Goal: Task Accomplishment & Management: Use online tool/utility

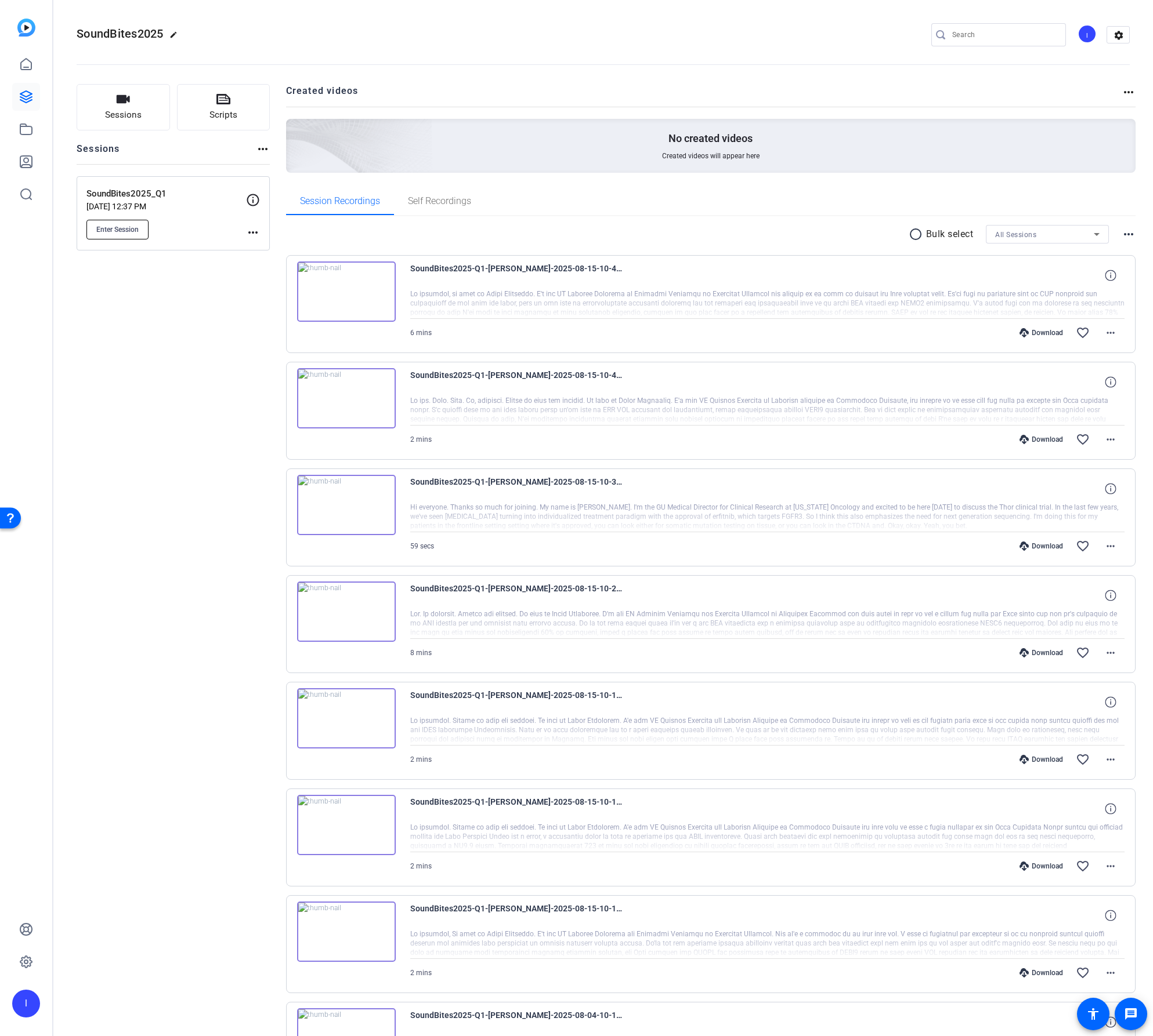
click at [115, 230] on span "Enter Session" at bounding box center [117, 230] width 43 height 10
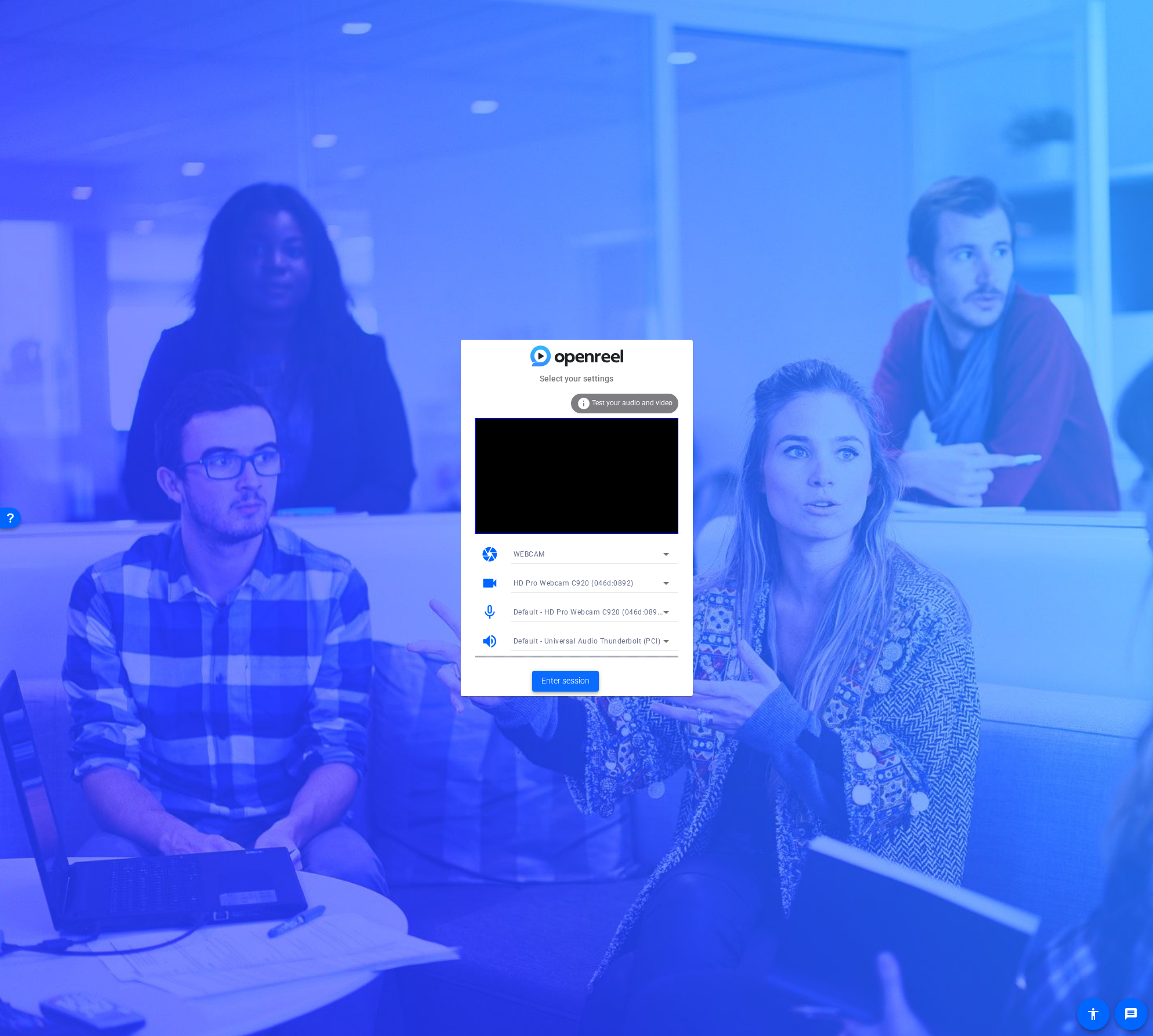
click at [562, 682] on span "Enter session" at bounding box center [565, 681] width 48 height 12
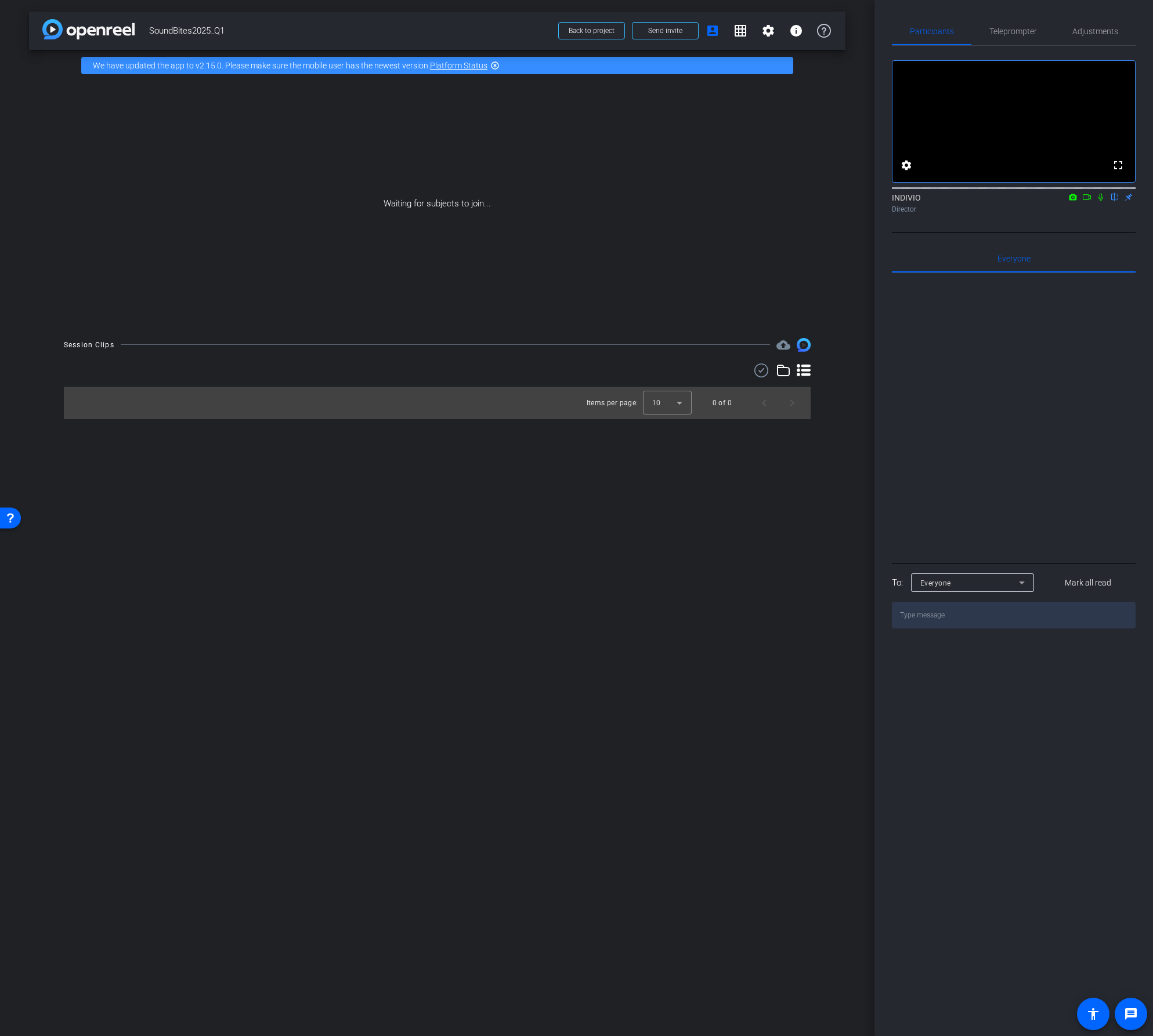
click at [1087, 201] on icon at bounding box center [1087, 197] width 10 height 8
click at [1113, 201] on icon at bounding box center [1114, 197] width 10 height 8
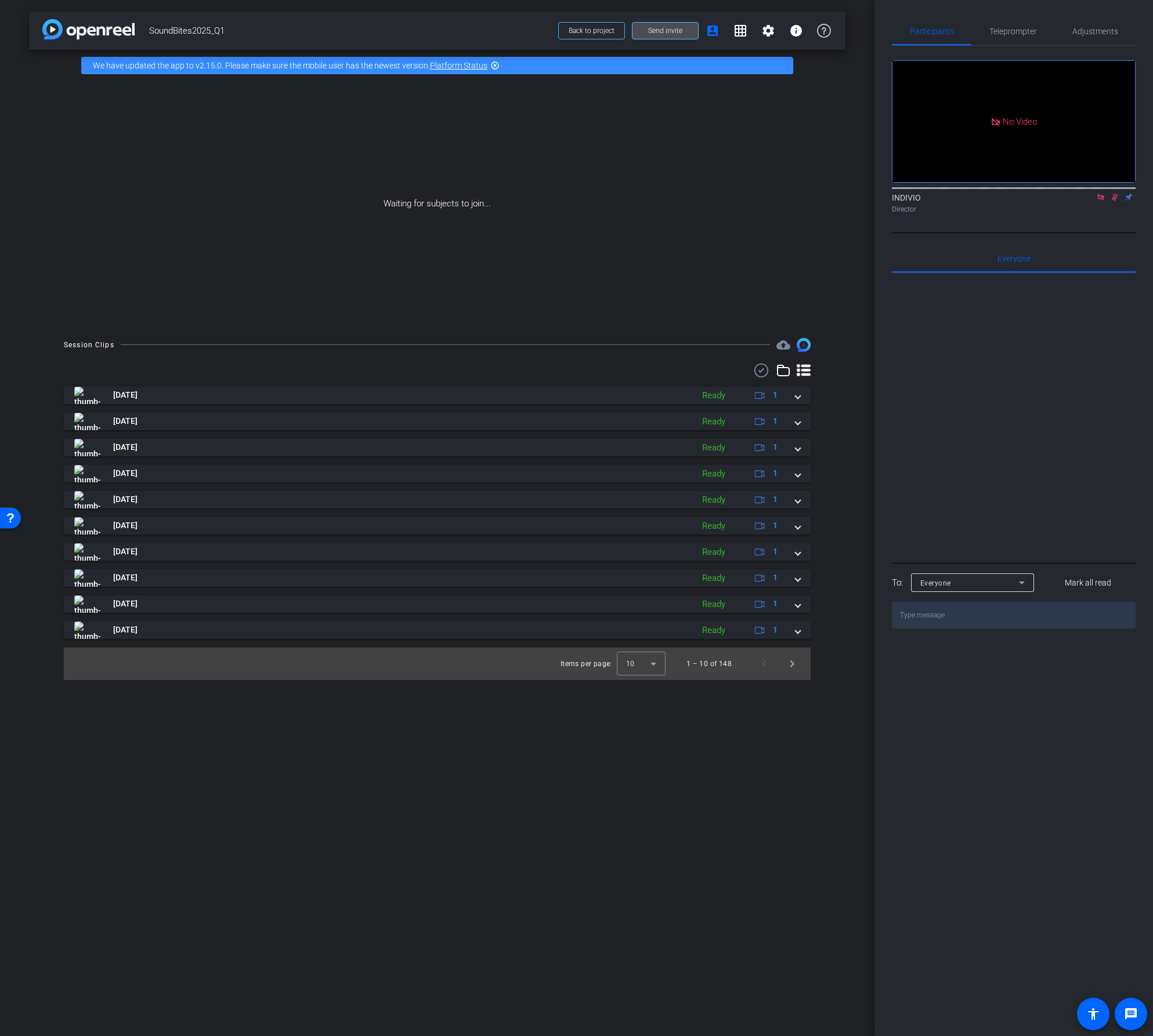
click at [671, 31] on span "Send invite" at bounding box center [665, 31] width 34 height 10
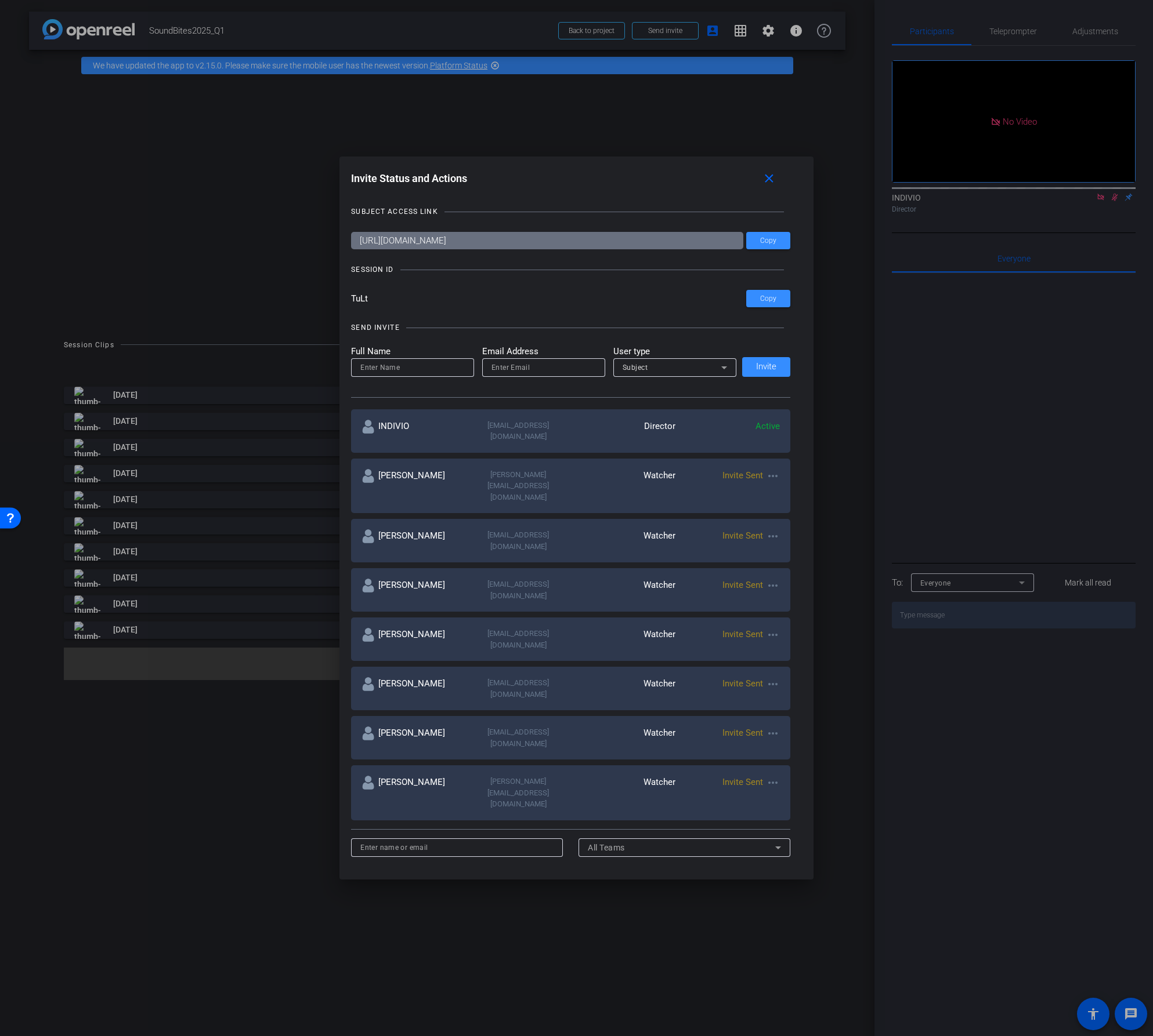
click at [772, 578] on mat-icon "more_horiz" at bounding box center [773, 585] width 14 height 14
click at [774, 578] on span "Re-Send Invite" at bounding box center [815, 580] width 87 height 14
click at [770, 776] on mat-icon "more_horiz" at bounding box center [773, 783] width 14 height 14
click at [779, 738] on span "Re-Send Invite" at bounding box center [815, 743] width 87 height 14
click at [772, 677] on mat-icon "more_horiz" at bounding box center [773, 684] width 14 height 14
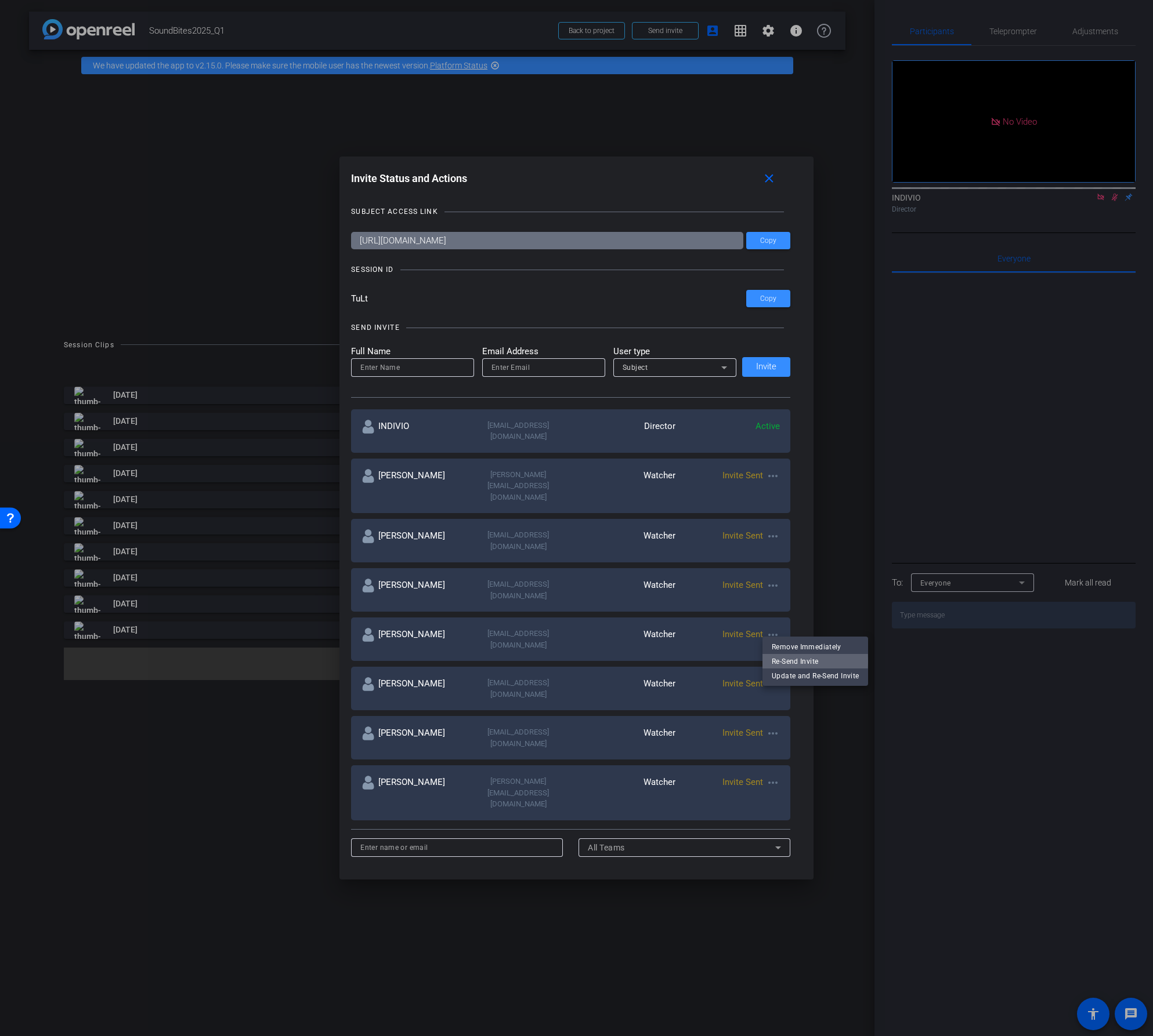
click at [782, 662] on span "Re-Send Invite" at bounding box center [815, 661] width 87 height 14
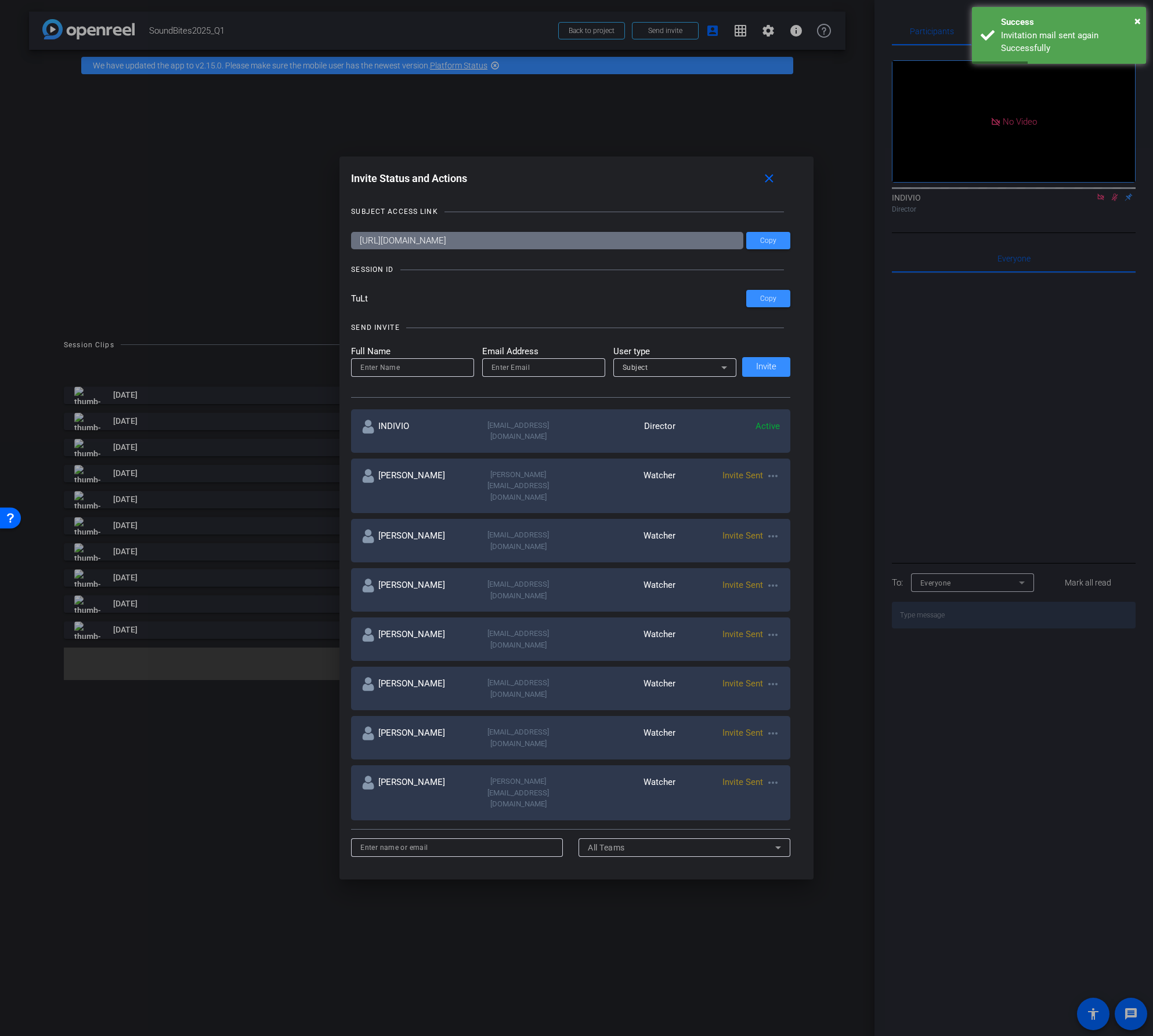
click at [770, 529] on mat-icon "more_horiz" at bounding box center [773, 536] width 14 height 14
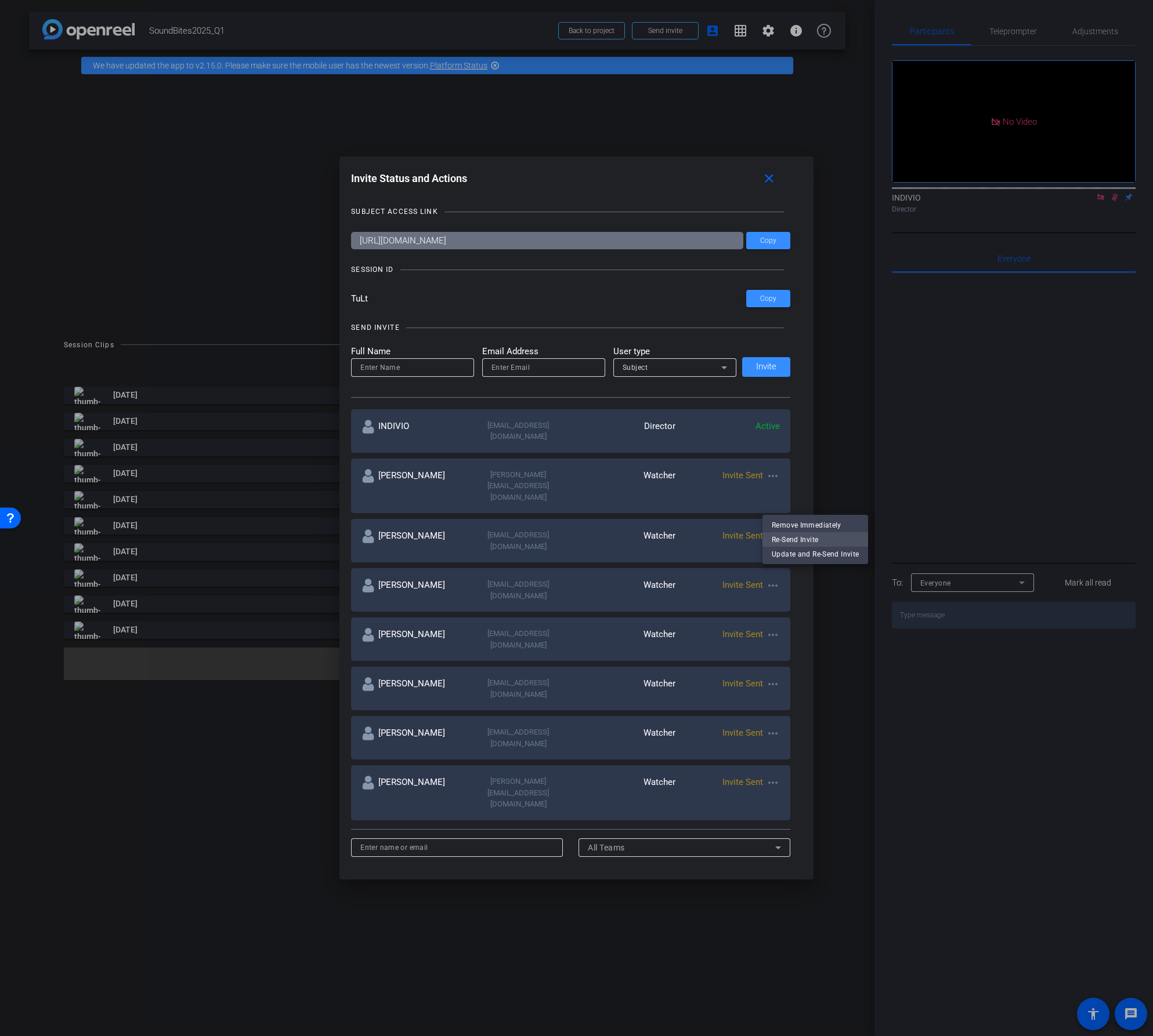
click at [775, 541] on span "Re-Send Invite" at bounding box center [815, 540] width 87 height 14
click at [768, 176] on mat-icon "close" at bounding box center [769, 179] width 15 height 15
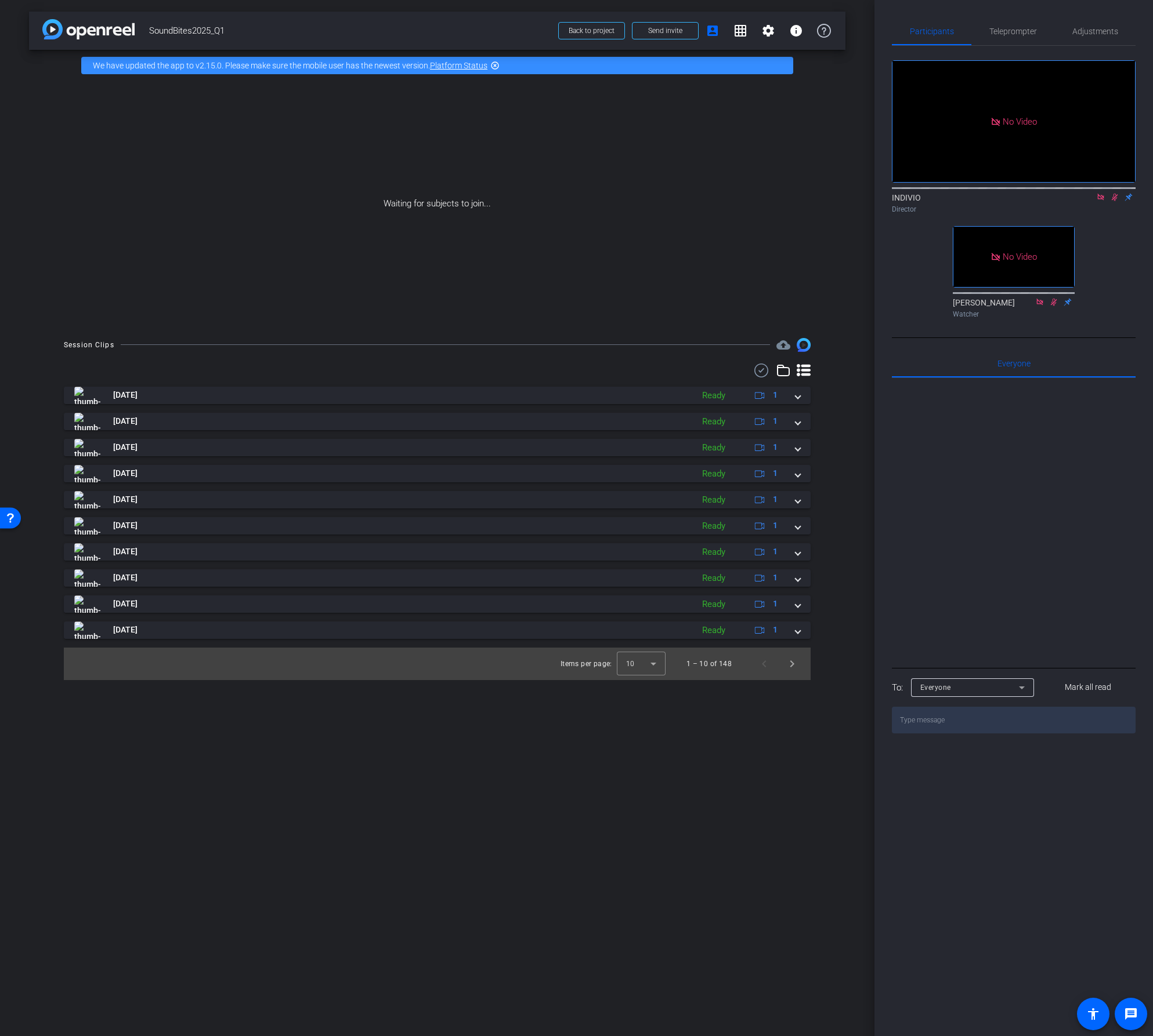
click at [1115, 201] on icon at bounding box center [1115, 197] width 6 height 8
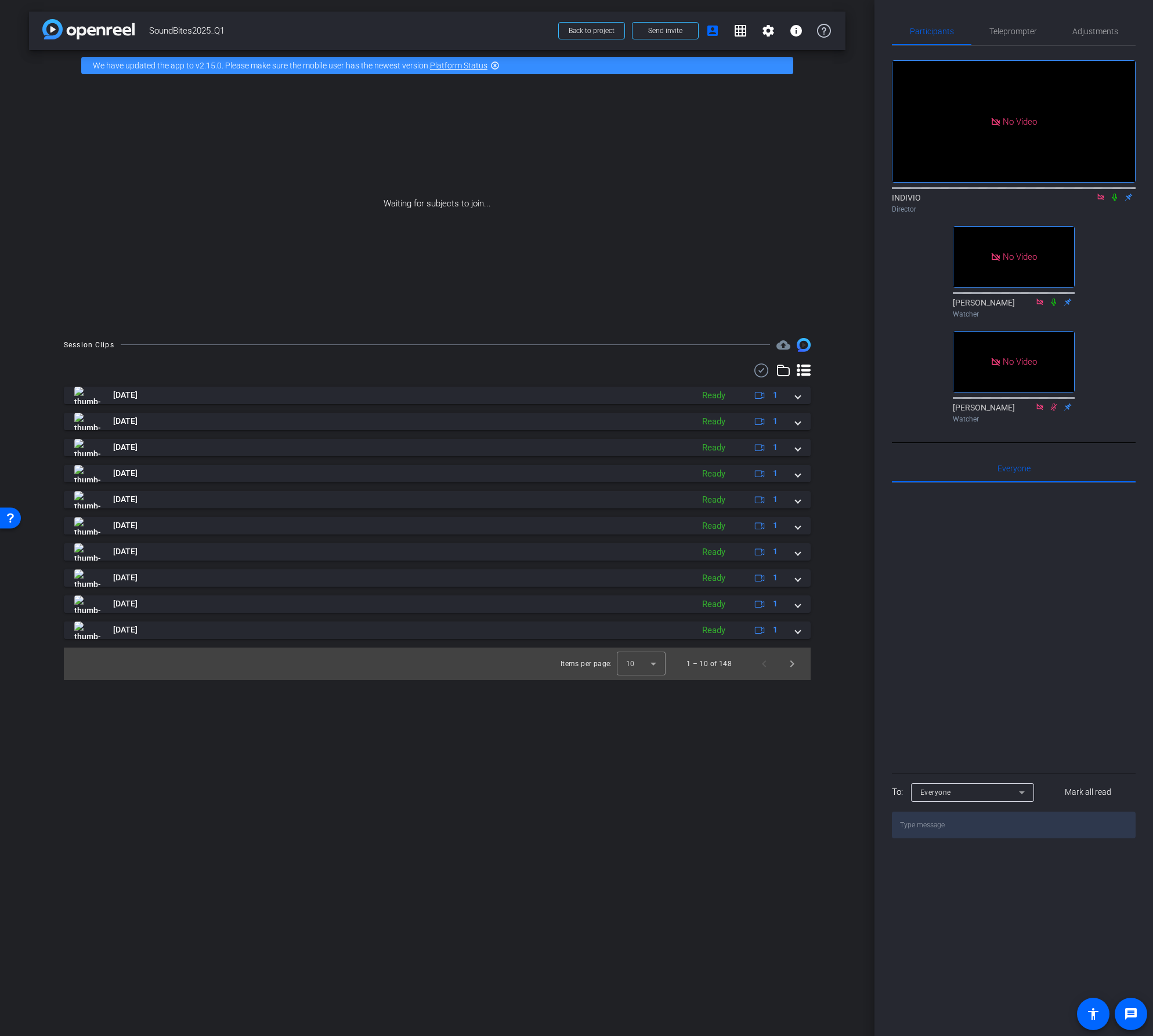
click at [1114, 201] on icon at bounding box center [1114, 197] width 10 height 8
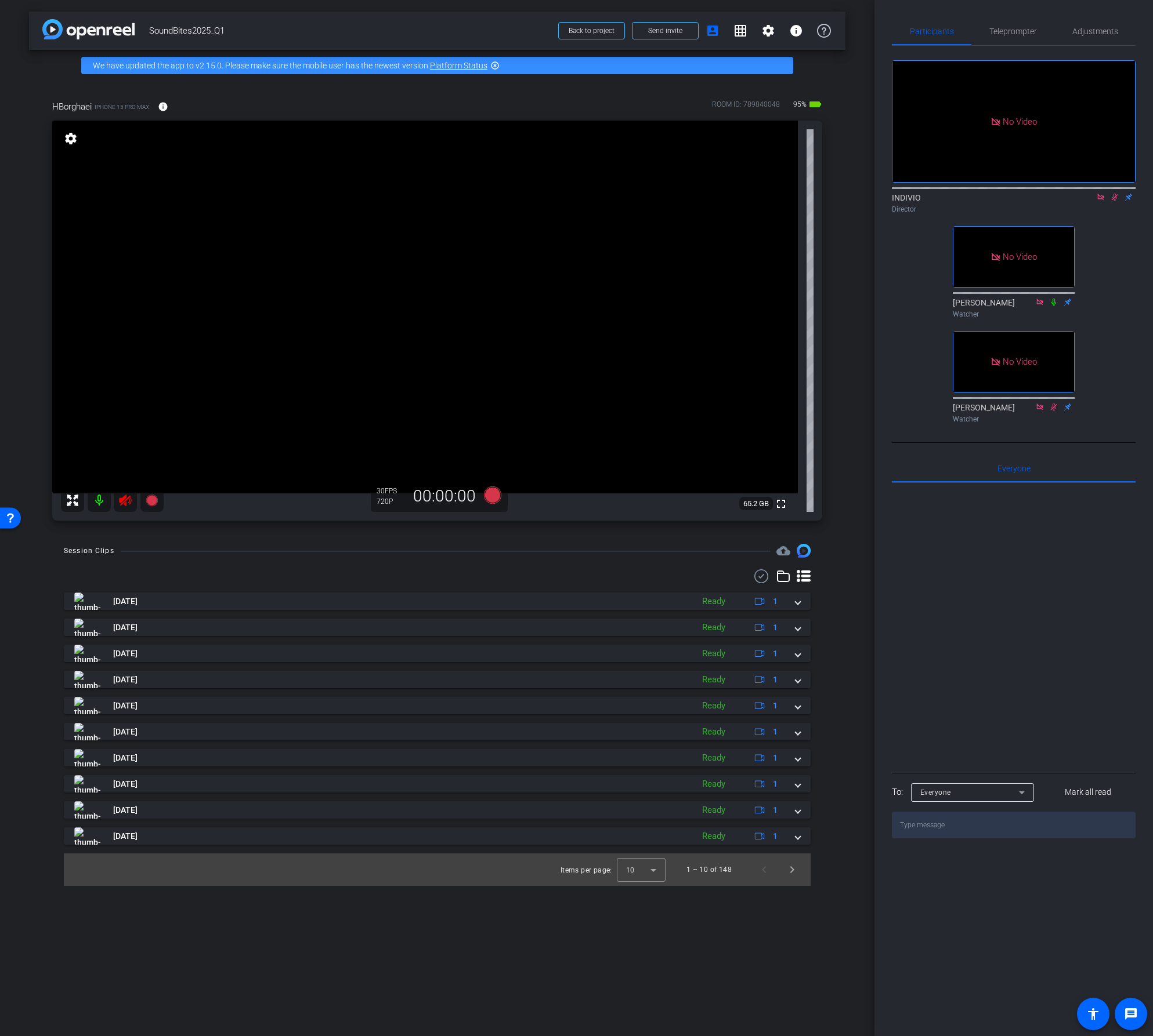
click at [130, 501] on icon at bounding box center [125, 501] width 14 height 14
click at [1008, 29] on span "Teleprompter" at bounding box center [1013, 31] width 48 height 8
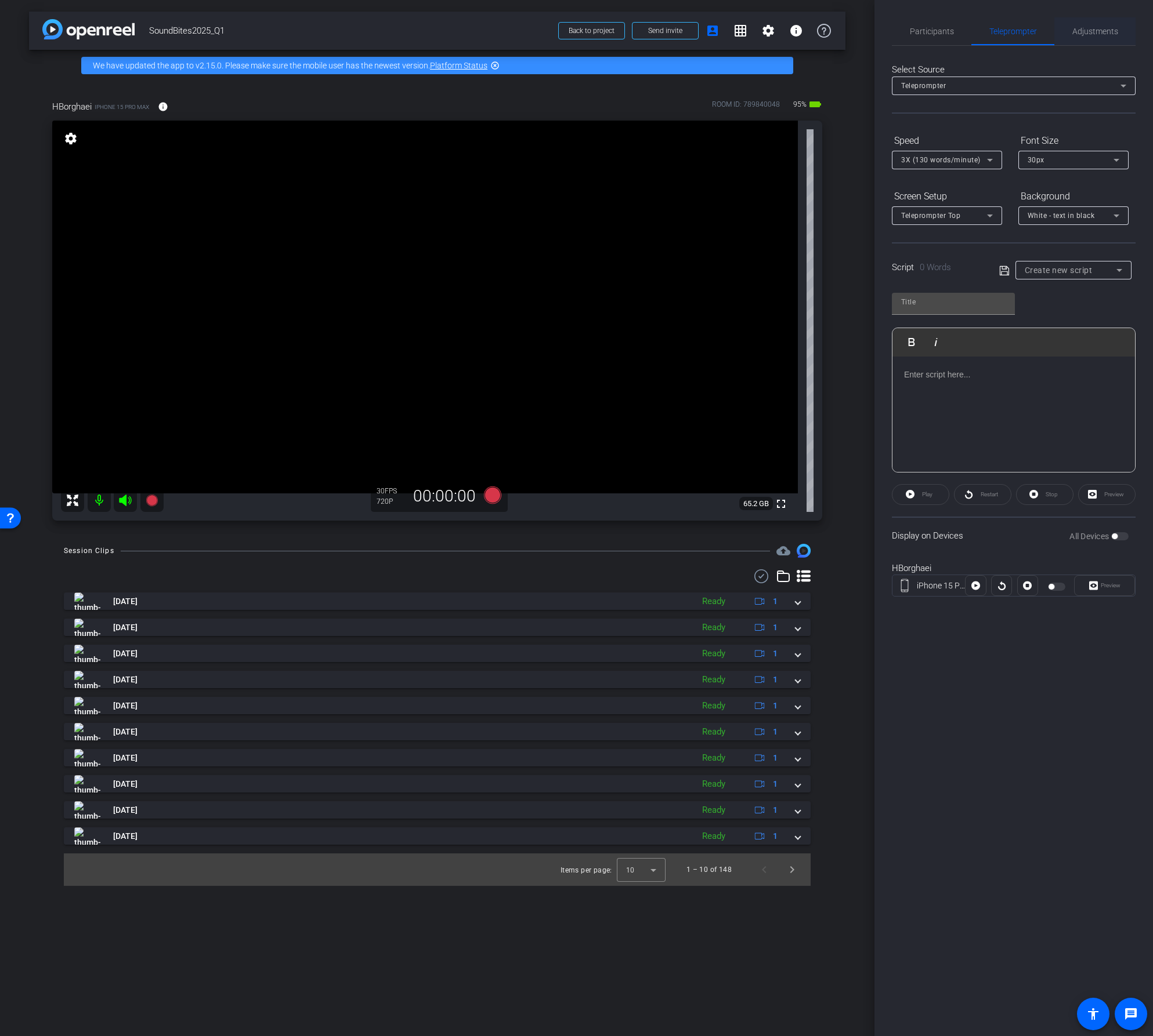
click at [1091, 32] on span "Adjustments" at bounding box center [1095, 31] width 46 height 8
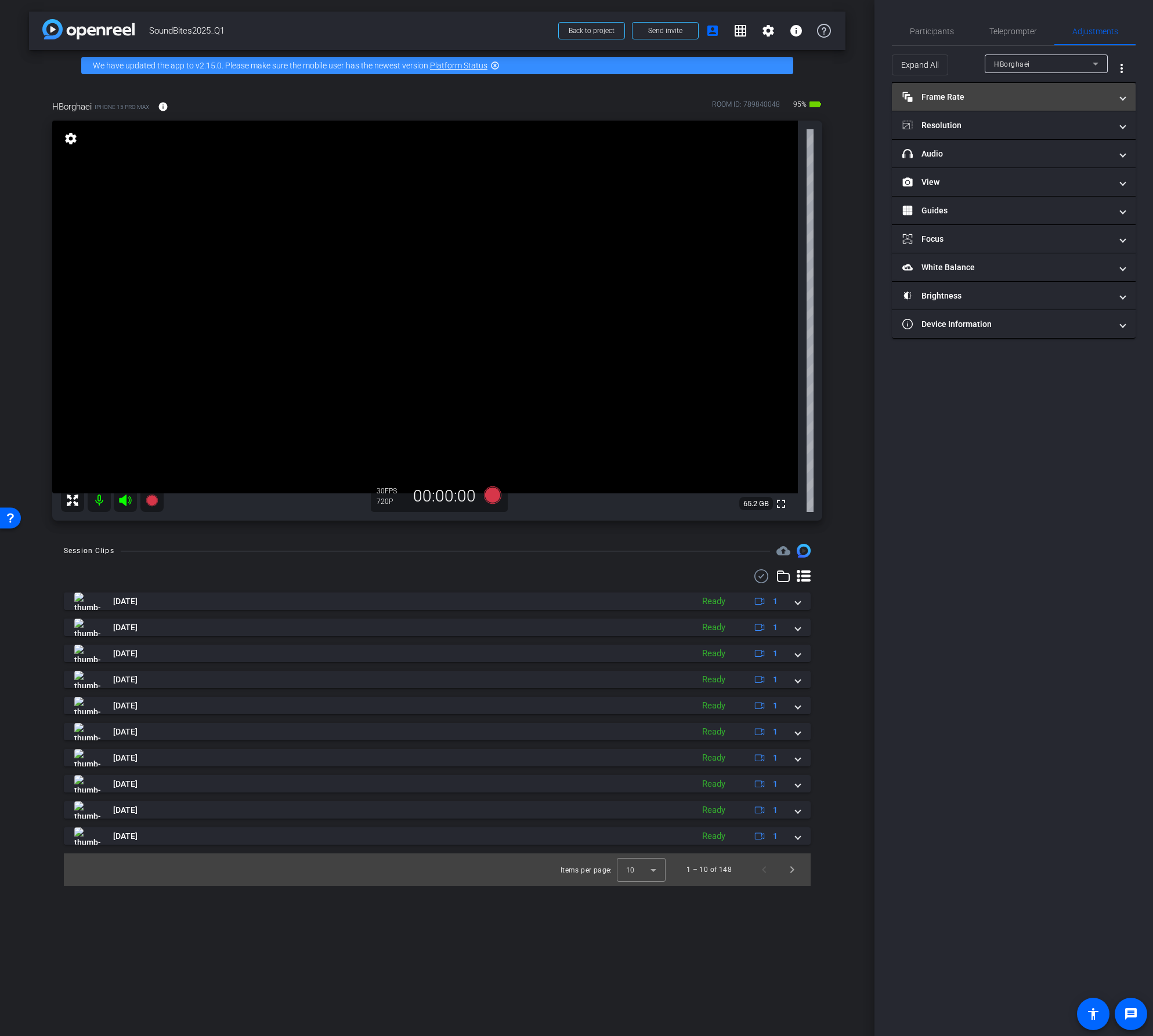
click at [1097, 94] on mat-panel-title "Frame Rate Frame Rate" at bounding box center [1007, 97] width 209 height 12
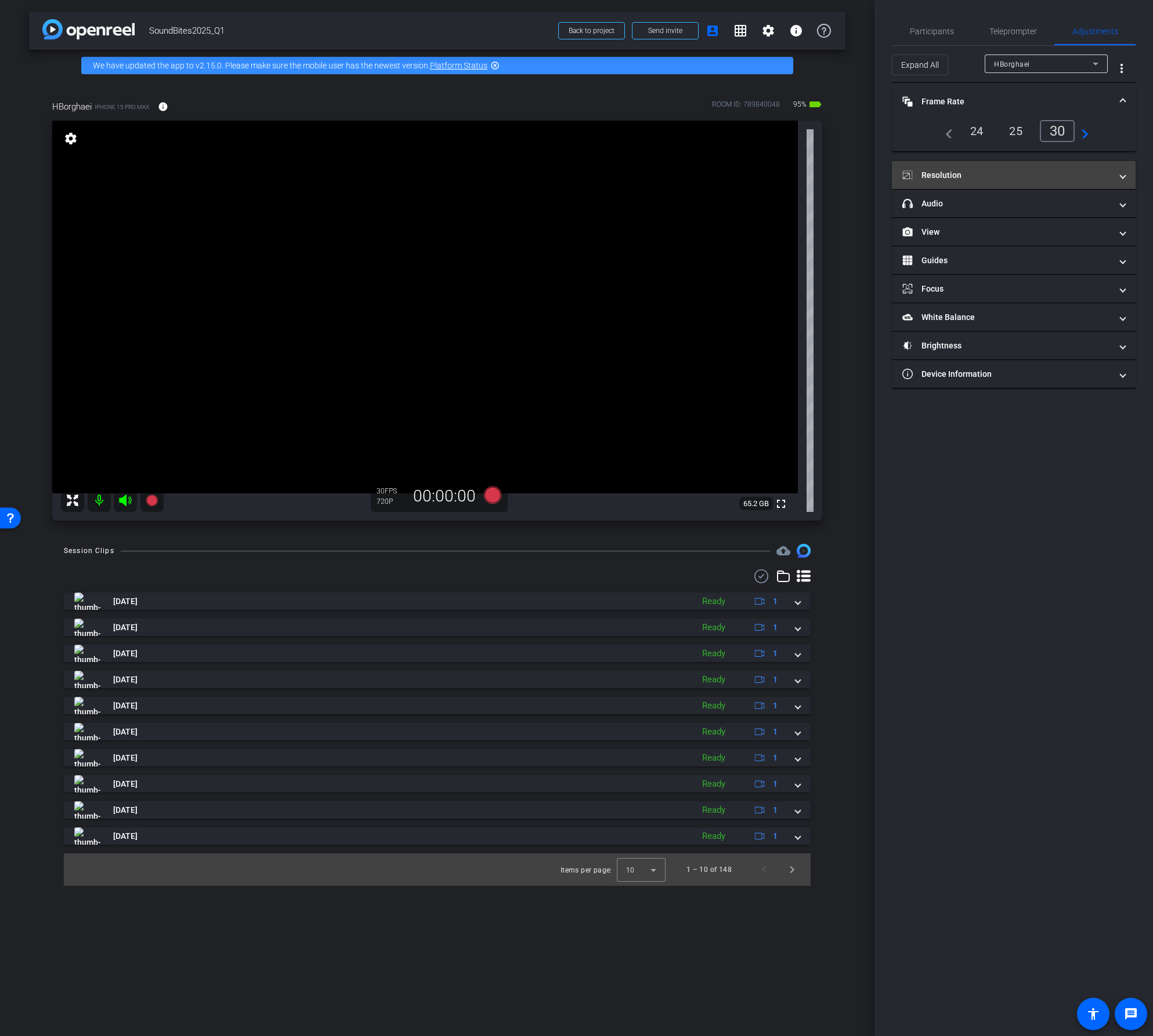
click at [1043, 171] on mat-panel-title "Resolution" at bounding box center [1007, 175] width 209 height 12
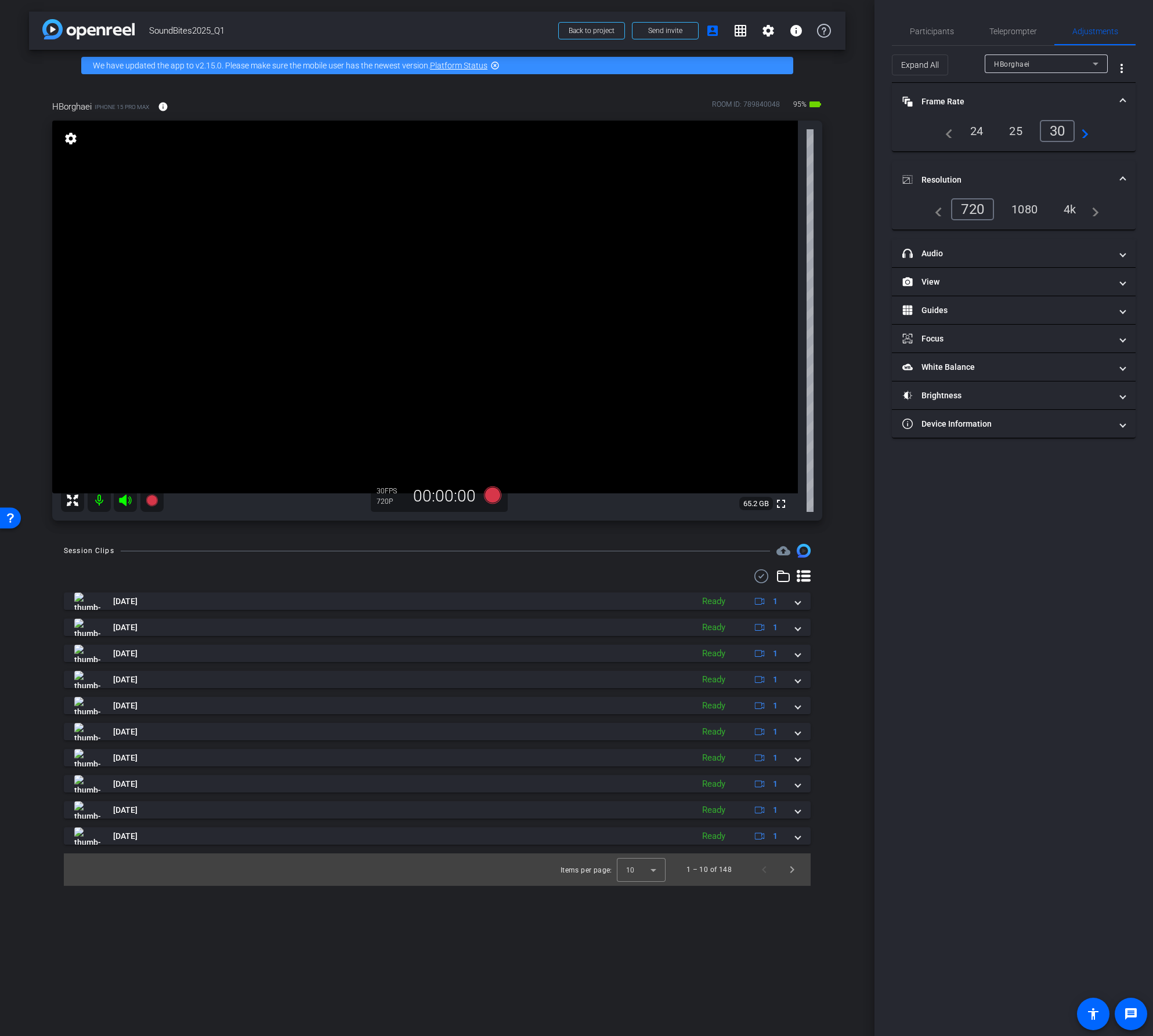
click at [1079, 207] on div "4k" at bounding box center [1070, 209] width 30 height 20
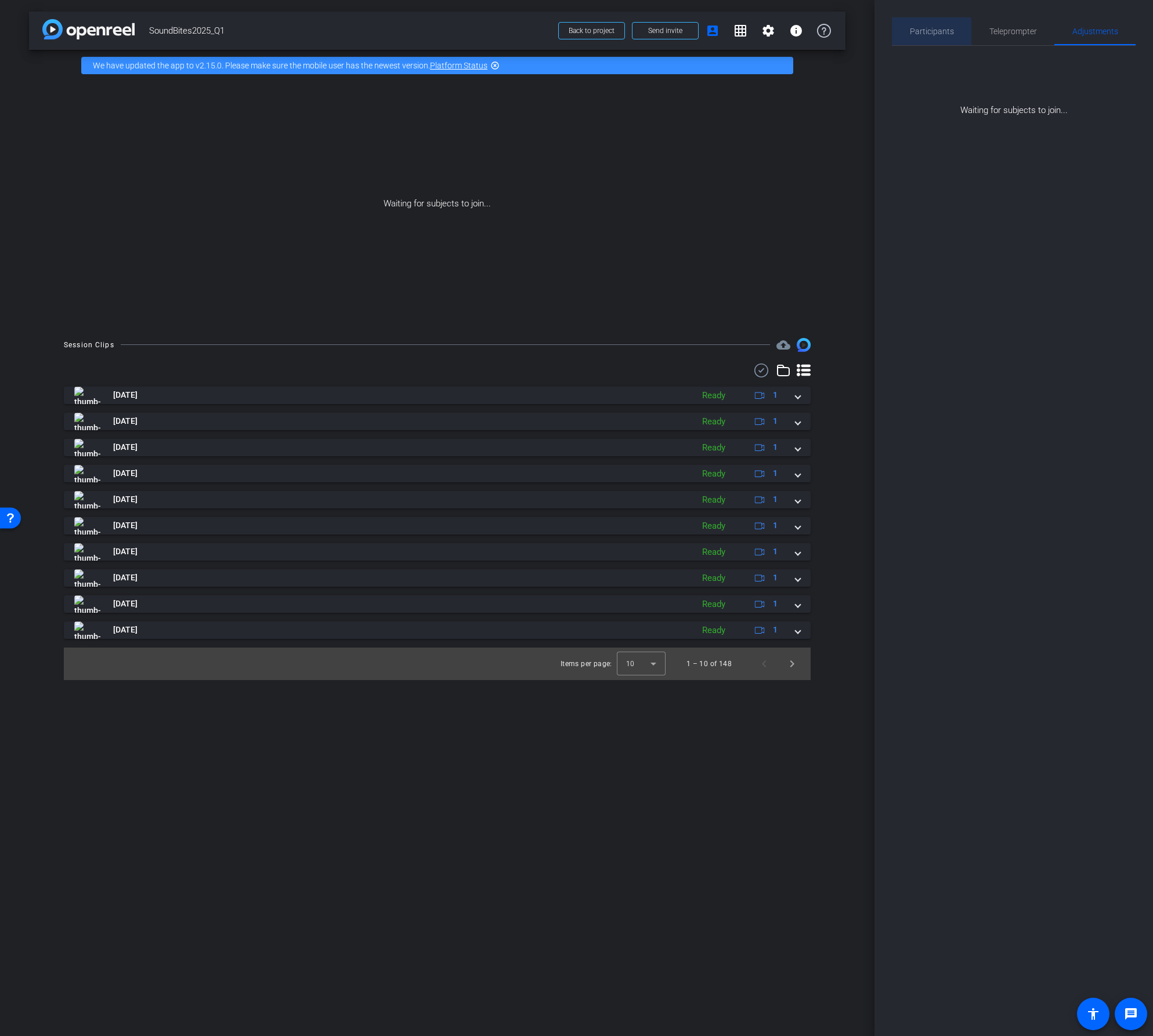
click at [926, 32] on span "Participants" at bounding box center [931, 31] width 44 height 8
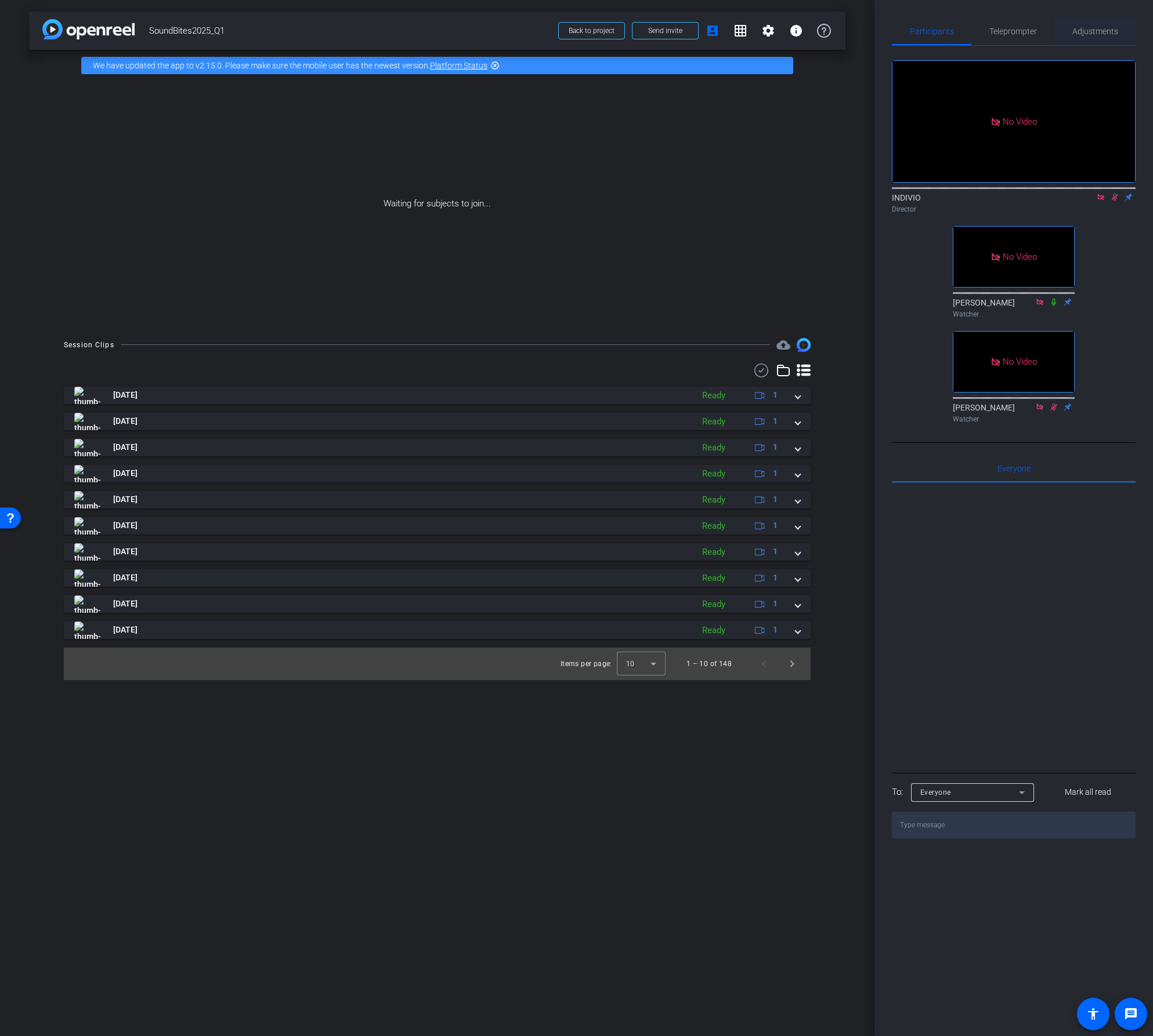
click at [1093, 34] on span "Adjustments" at bounding box center [1095, 31] width 46 height 8
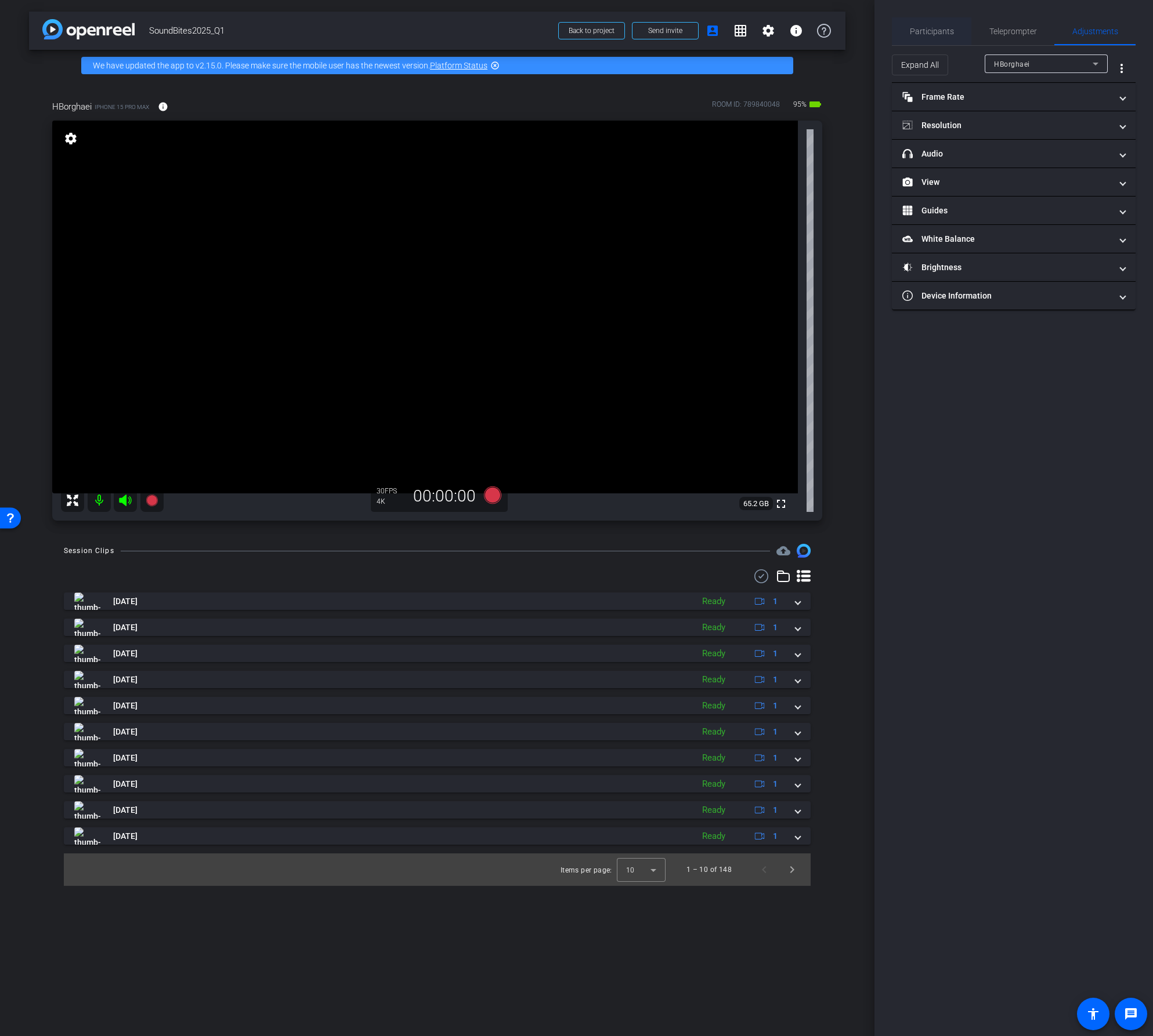
click at [939, 29] on span "Participants" at bounding box center [931, 31] width 44 height 8
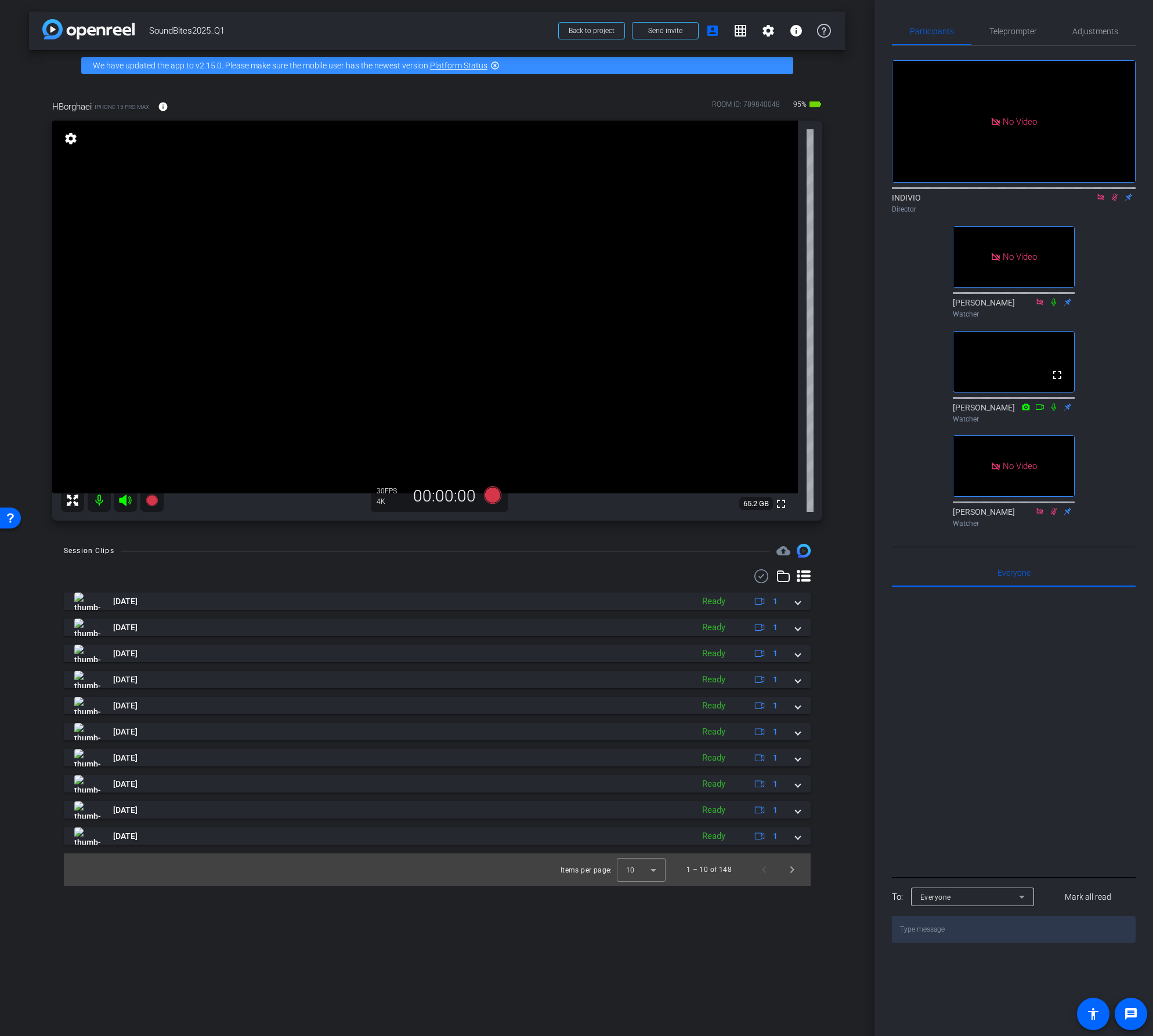
click at [1115, 193] on icon at bounding box center [1114, 197] width 10 height 8
click at [1102, 193] on icon at bounding box center [1100, 197] width 10 height 8
click at [1103, 36] on span "Adjustments" at bounding box center [1095, 31] width 46 height 8
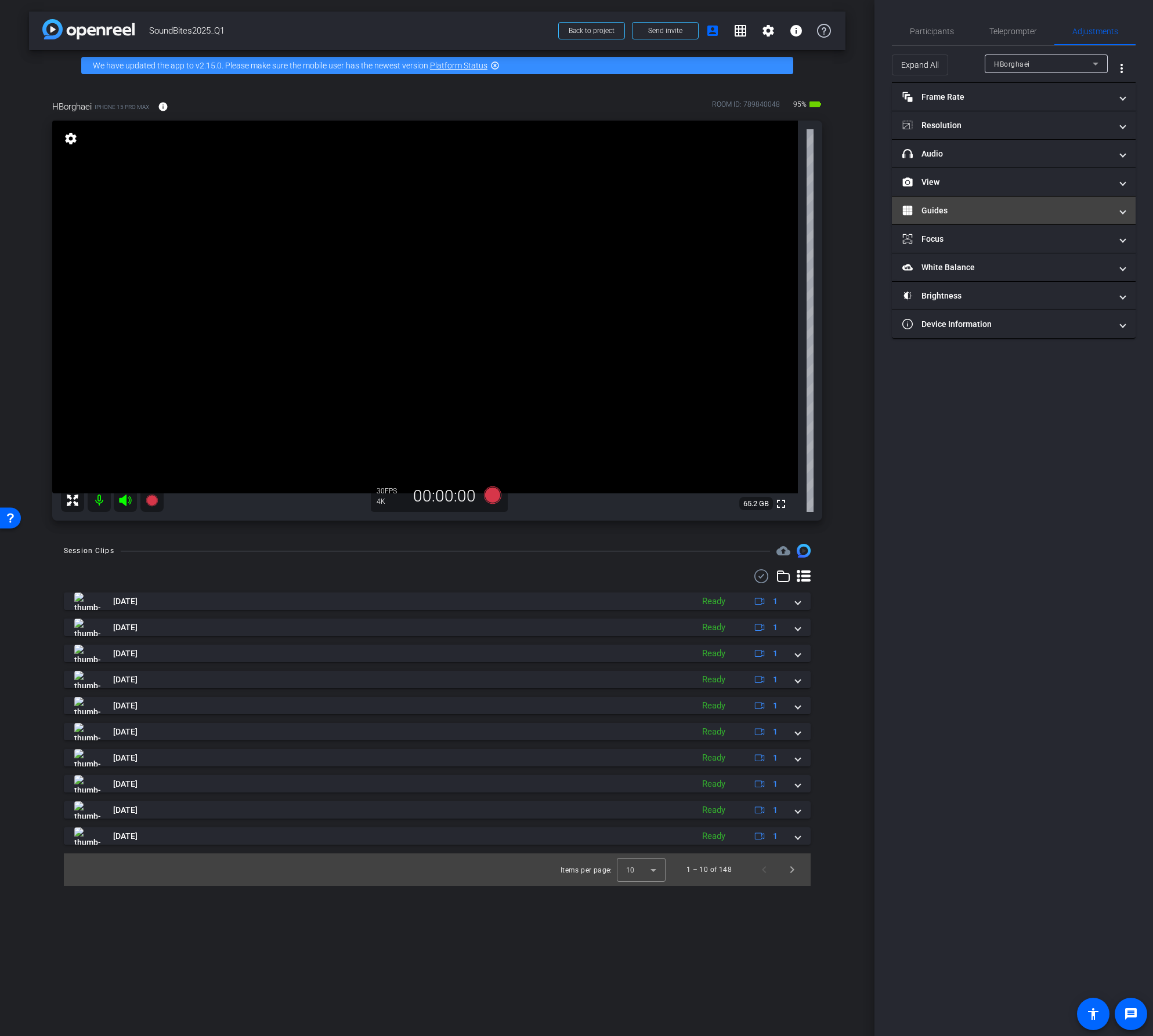
click at [1001, 211] on mat-panel-title "Guides" at bounding box center [1007, 211] width 209 height 12
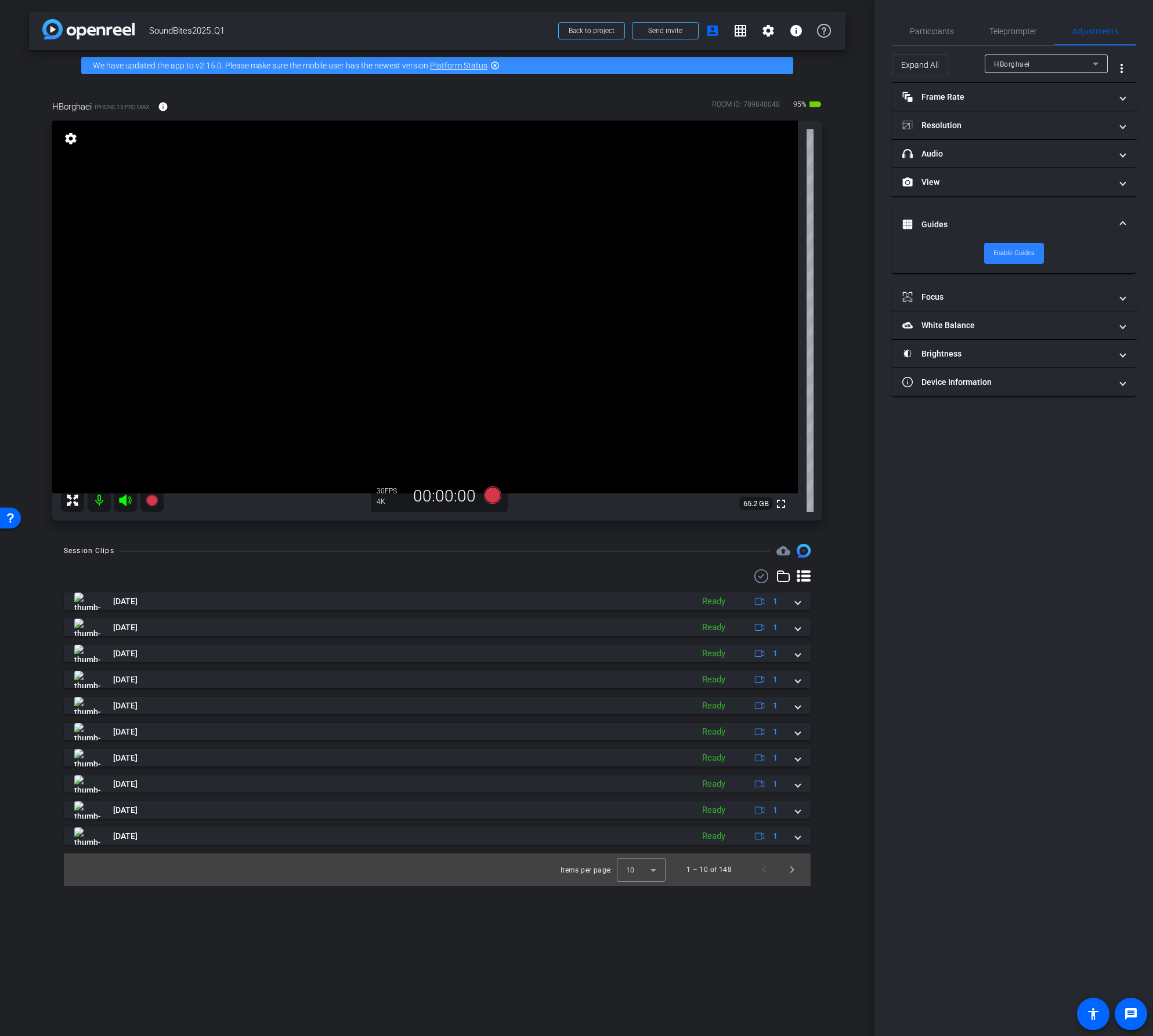
click at [1011, 254] on span "Enable Guides" at bounding box center [1014, 253] width 41 height 17
click at [929, 38] on span "Participants" at bounding box center [931, 31] width 44 height 28
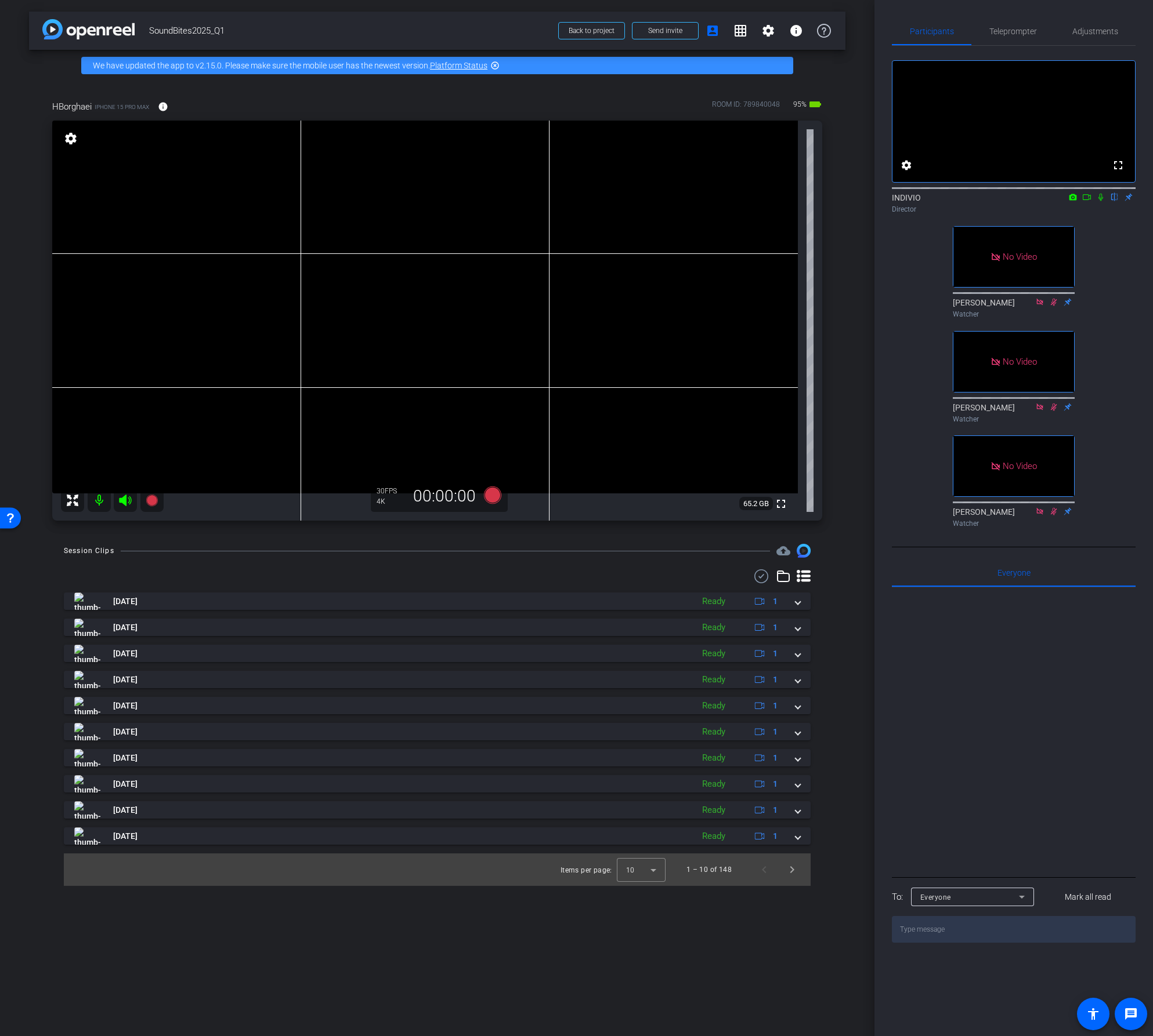
click at [481, 566] on div "Session Clips cloud_upload Sep 22, 2025 Ready 1 Sep 22, 2025 Ready 1 Sep 22, 20…" at bounding box center [437, 715] width 816 height 342
click at [492, 495] on icon at bounding box center [492, 495] width 17 height 17
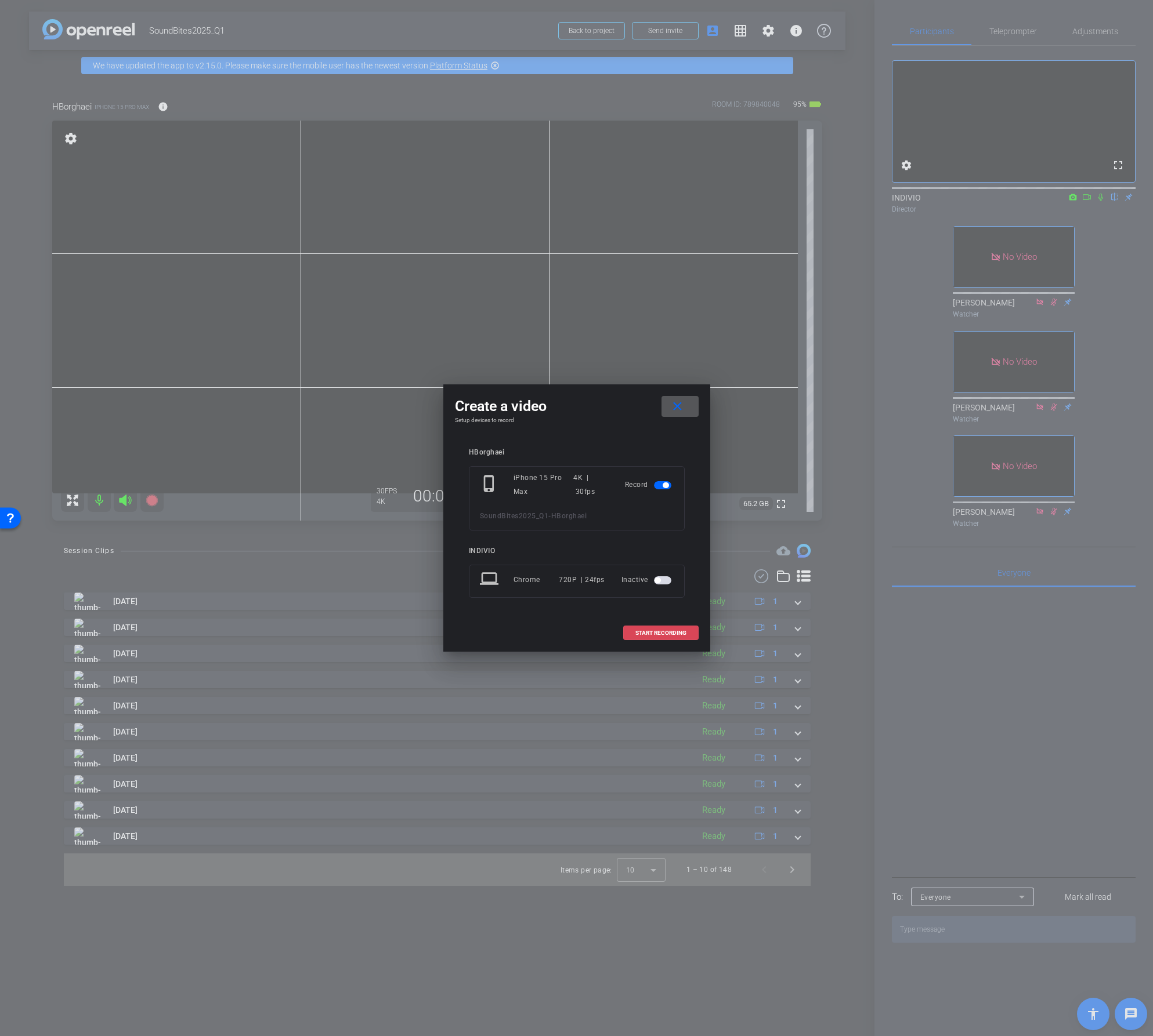
click at [660, 633] on span "START RECORDING" at bounding box center [661, 633] width 51 height 6
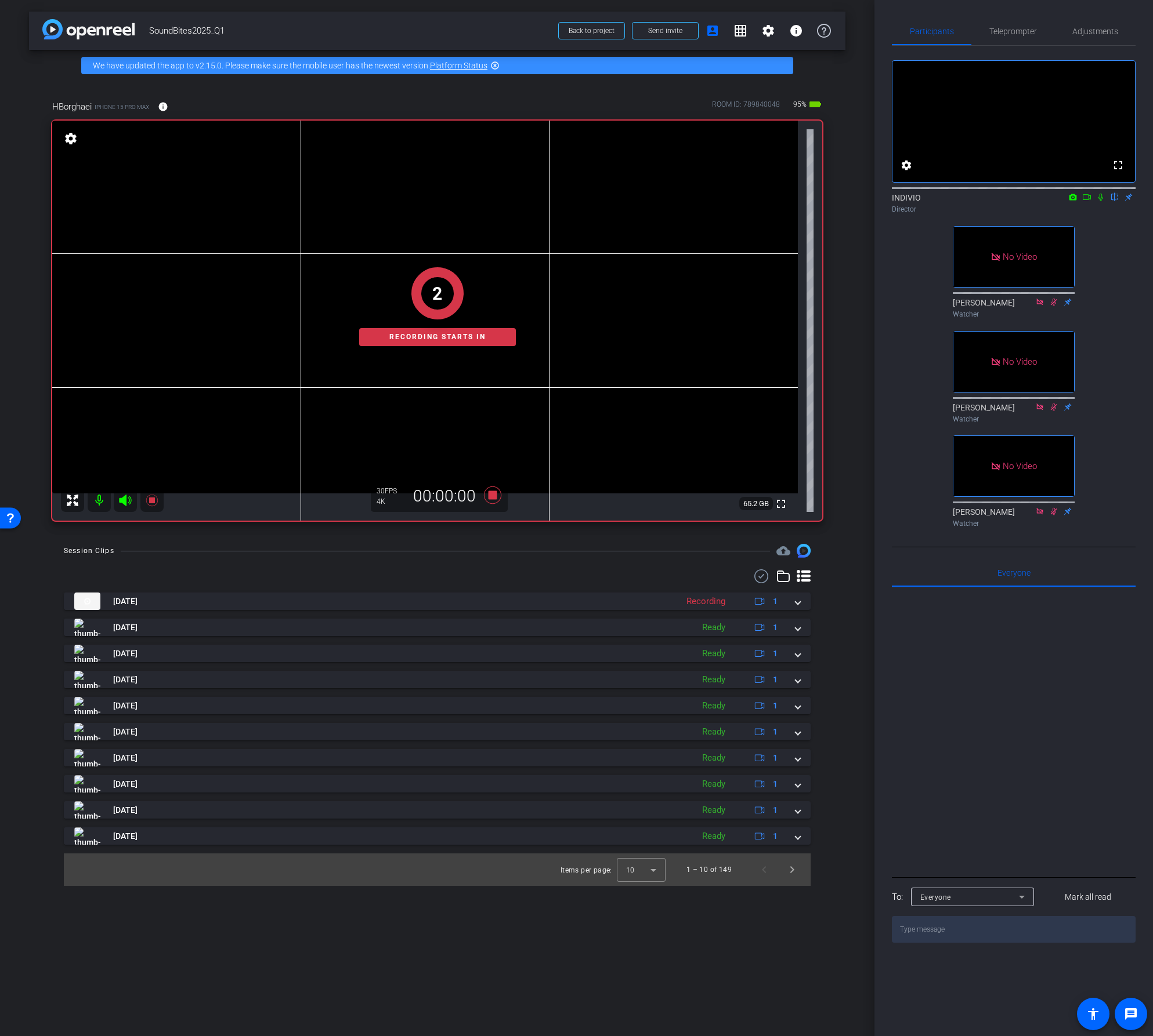
click at [1103, 201] on icon at bounding box center [1100, 197] width 10 height 8
click at [1089, 201] on icon at bounding box center [1087, 197] width 10 height 8
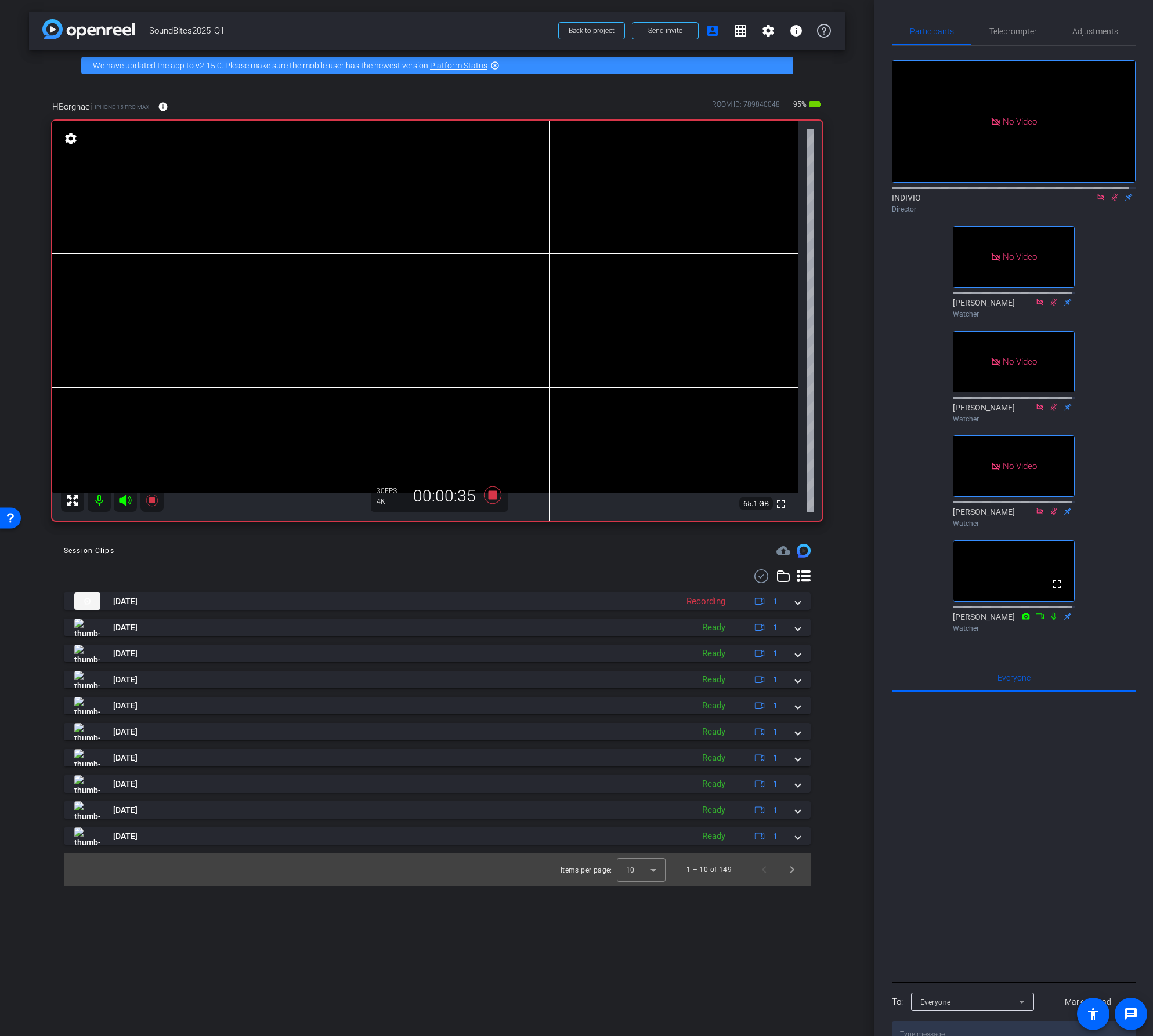
click at [1051, 620] on icon at bounding box center [1053, 617] width 4 height 8
click at [491, 494] on icon at bounding box center [492, 495] width 17 height 17
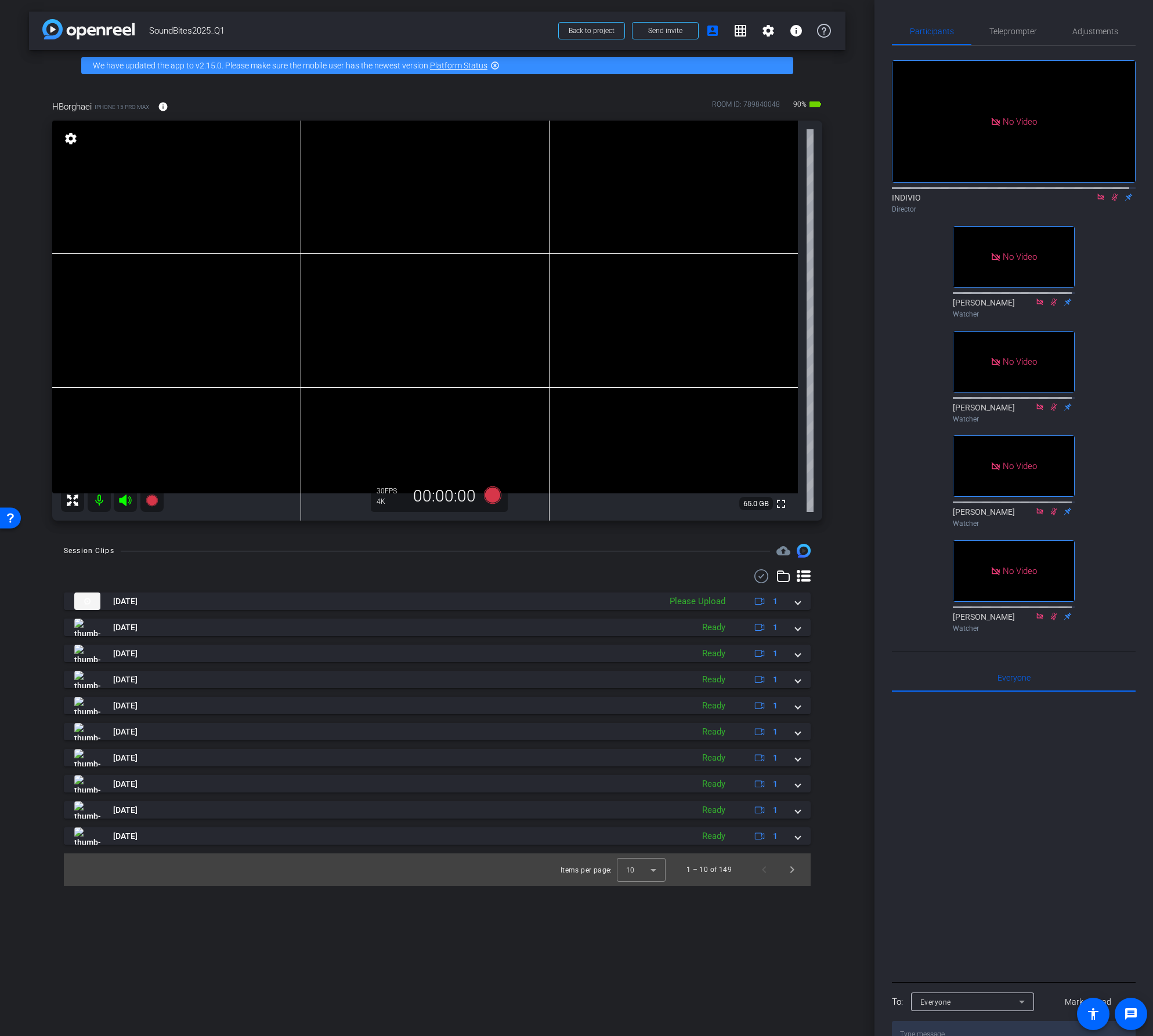
click at [1097, 200] on icon at bounding box center [1100, 197] width 6 height 6
click at [1097, 201] on icon at bounding box center [1100, 197] width 10 height 8
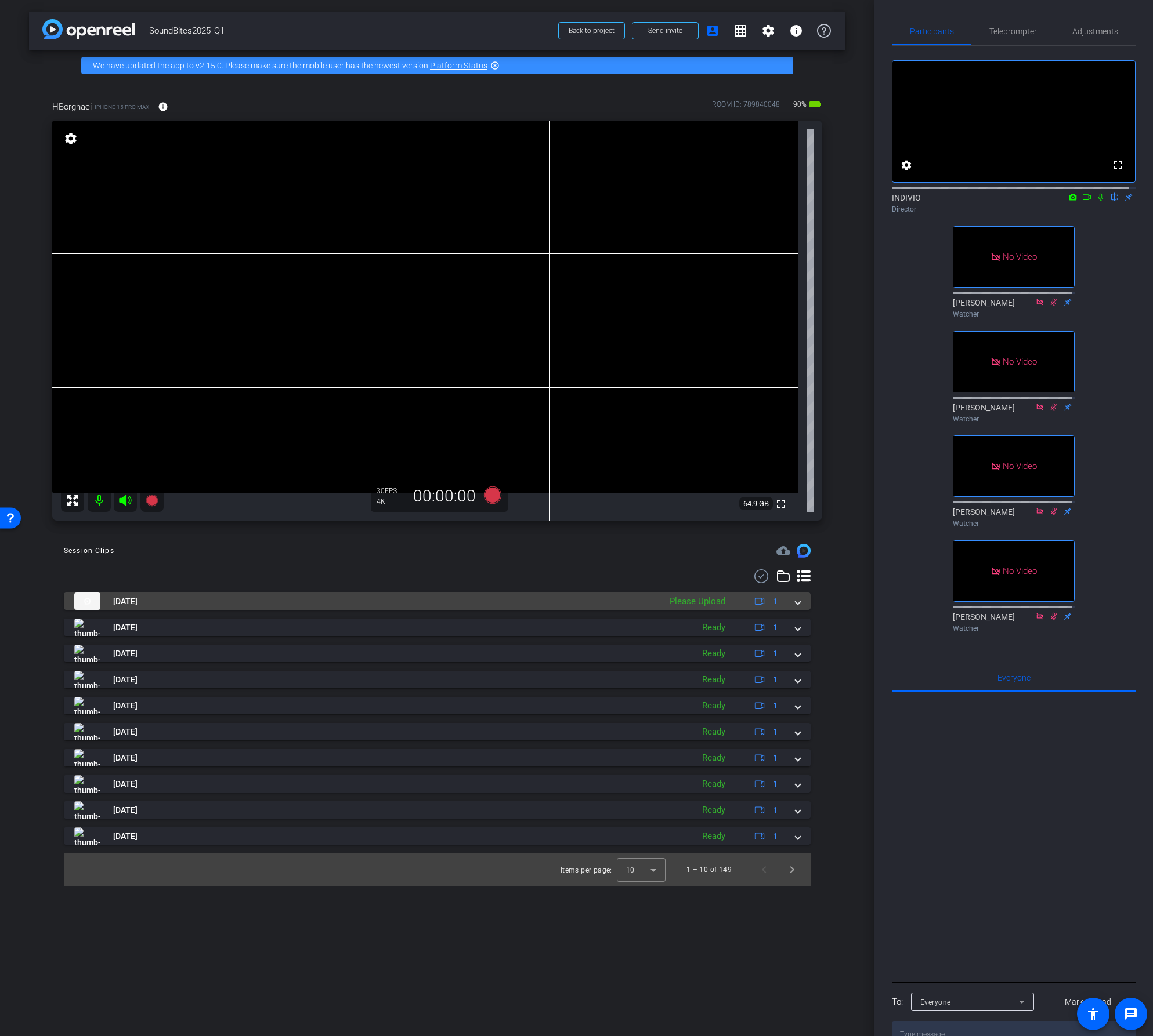
click at [802, 599] on mat-expansion-panel-header "Sep 23, 2025 Please Upload 1" at bounding box center [437, 601] width 747 height 17
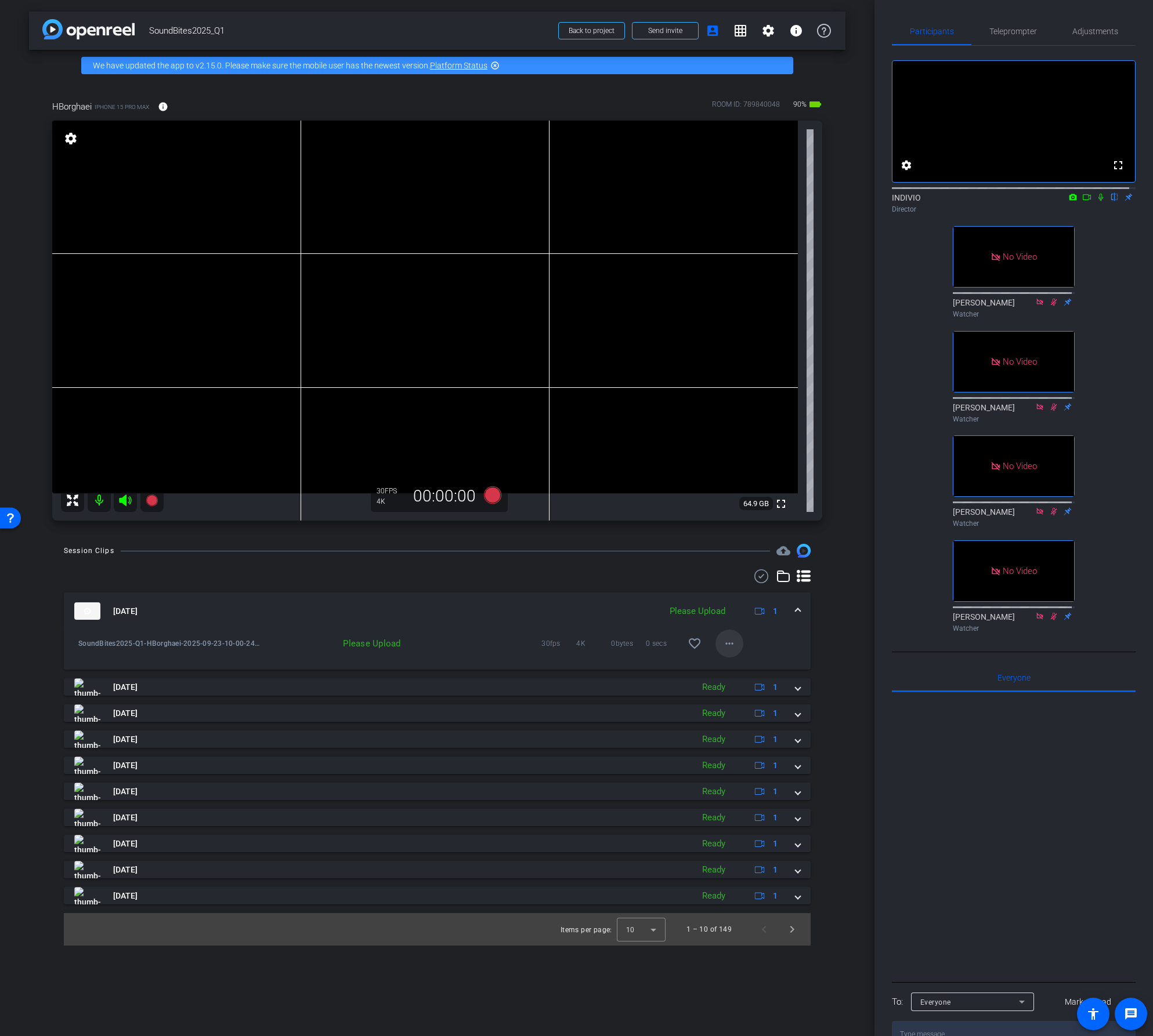
click at [729, 645] on mat-icon "more_horiz" at bounding box center [730, 644] width 14 height 14
click at [731, 666] on span "Upload" at bounding box center [747, 668] width 46 height 14
click at [729, 643] on mat-icon "more_horiz" at bounding box center [730, 644] width 14 height 14
click at [729, 670] on span "Download Original" at bounding box center [767, 668] width 85 height 14
click at [800, 608] on span at bounding box center [797, 611] width 4 height 12
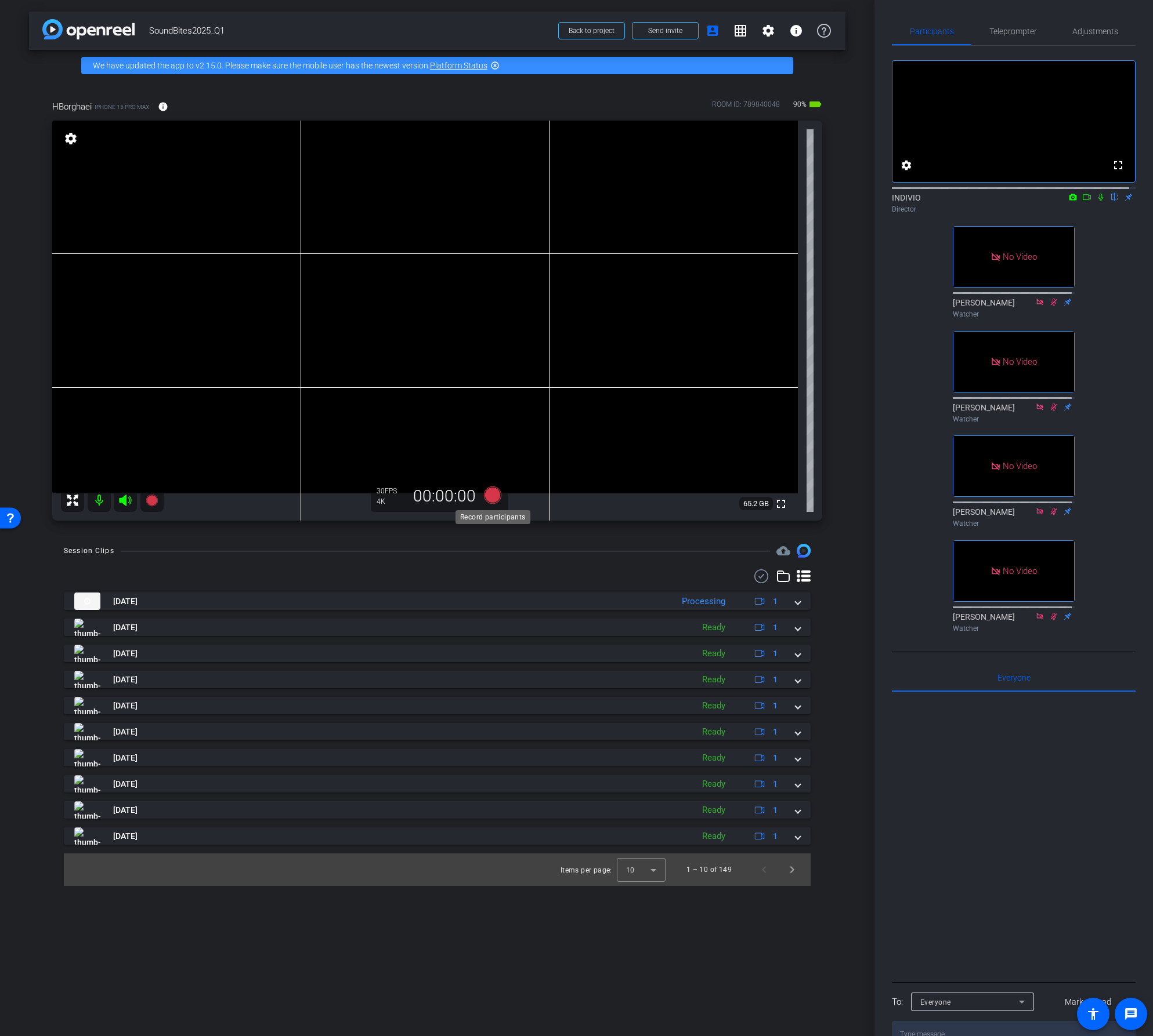
click at [493, 493] on icon at bounding box center [492, 495] width 17 height 17
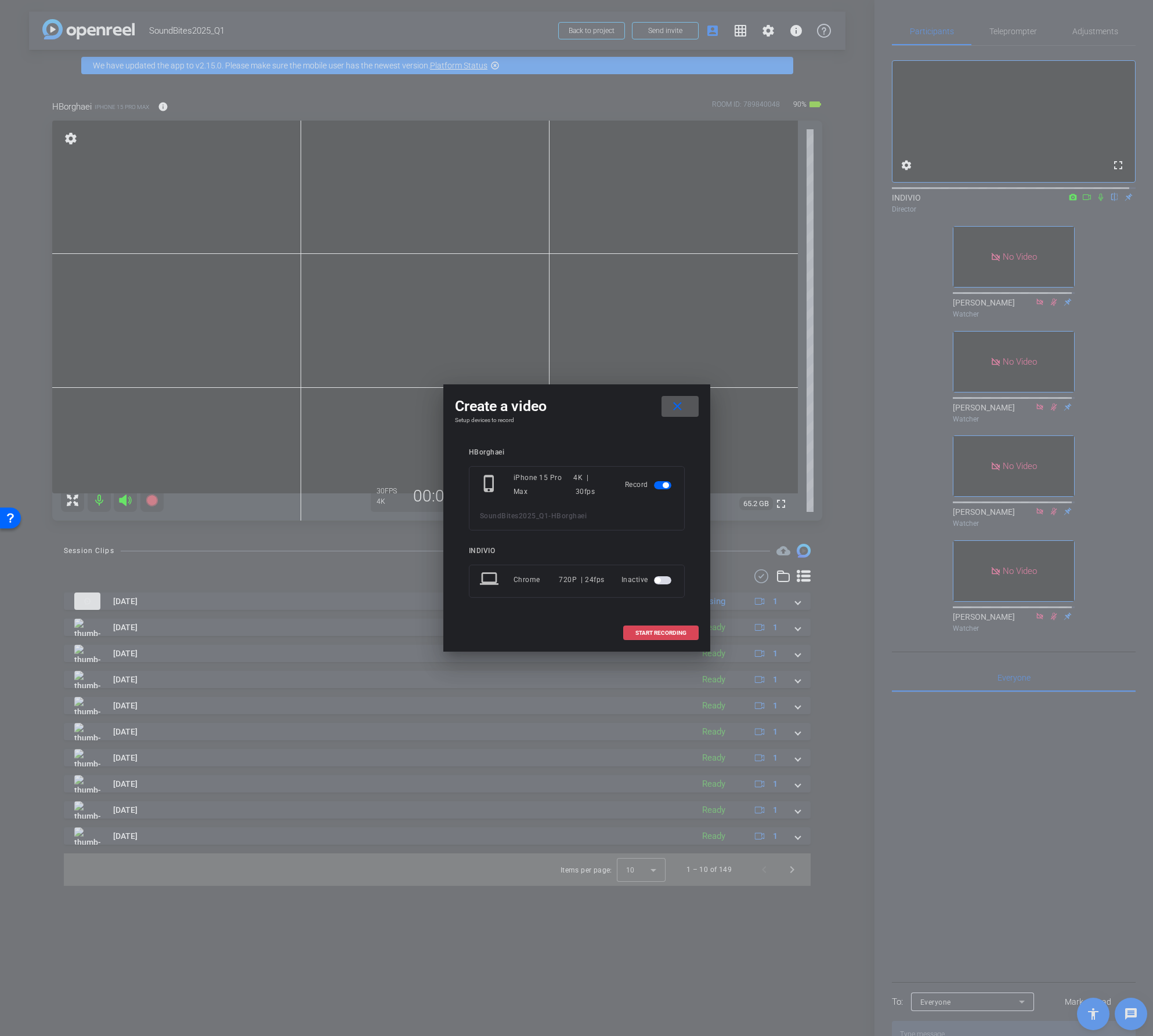
click at [675, 635] on span "START RECORDING" at bounding box center [661, 633] width 51 height 6
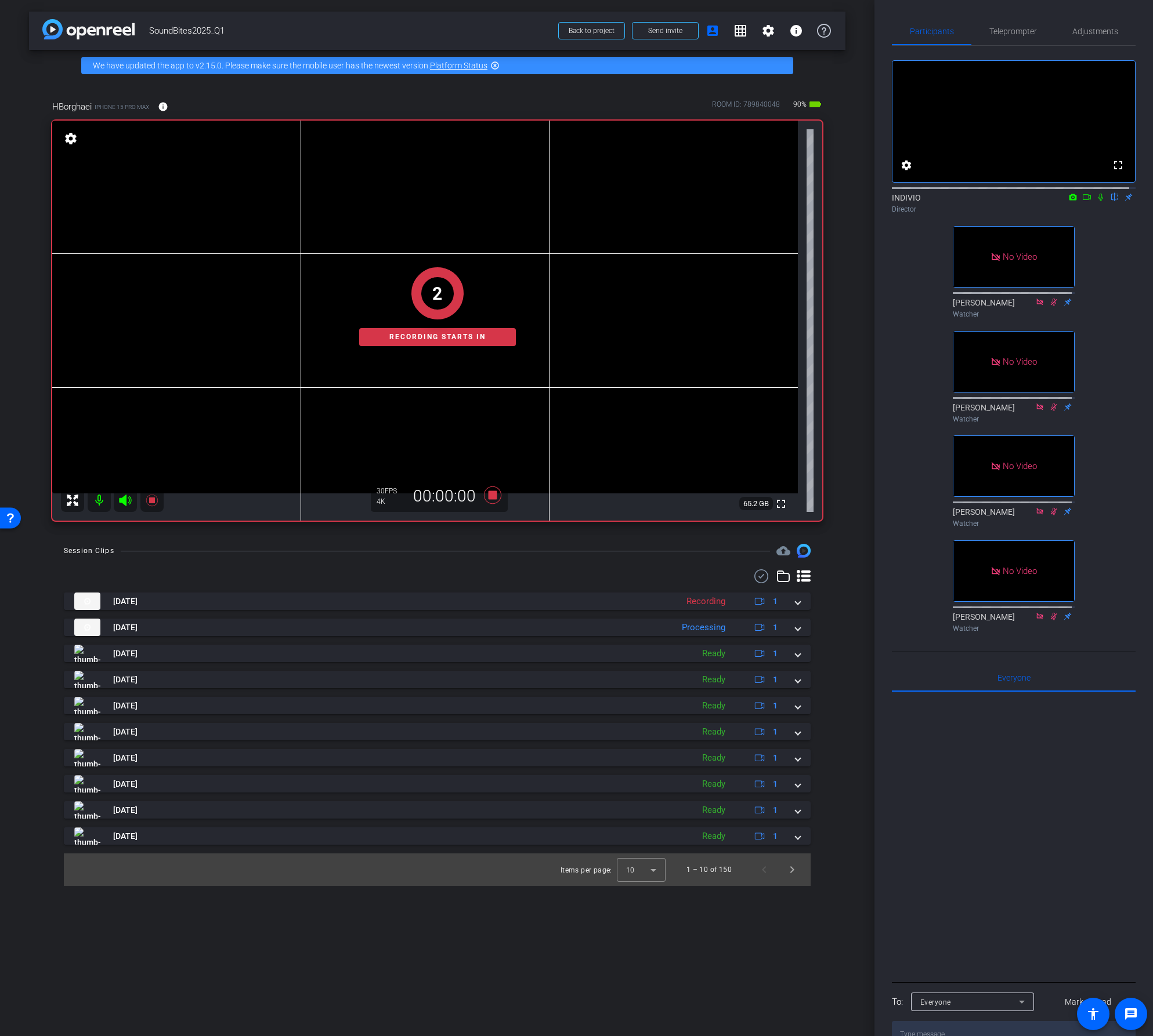
click at [1082, 201] on icon at bounding box center [1087, 197] width 10 height 8
click at [1112, 201] on icon at bounding box center [1114, 197] width 4 height 8
click at [494, 495] on icon at bounding box center [492, 495] width 17 height 17
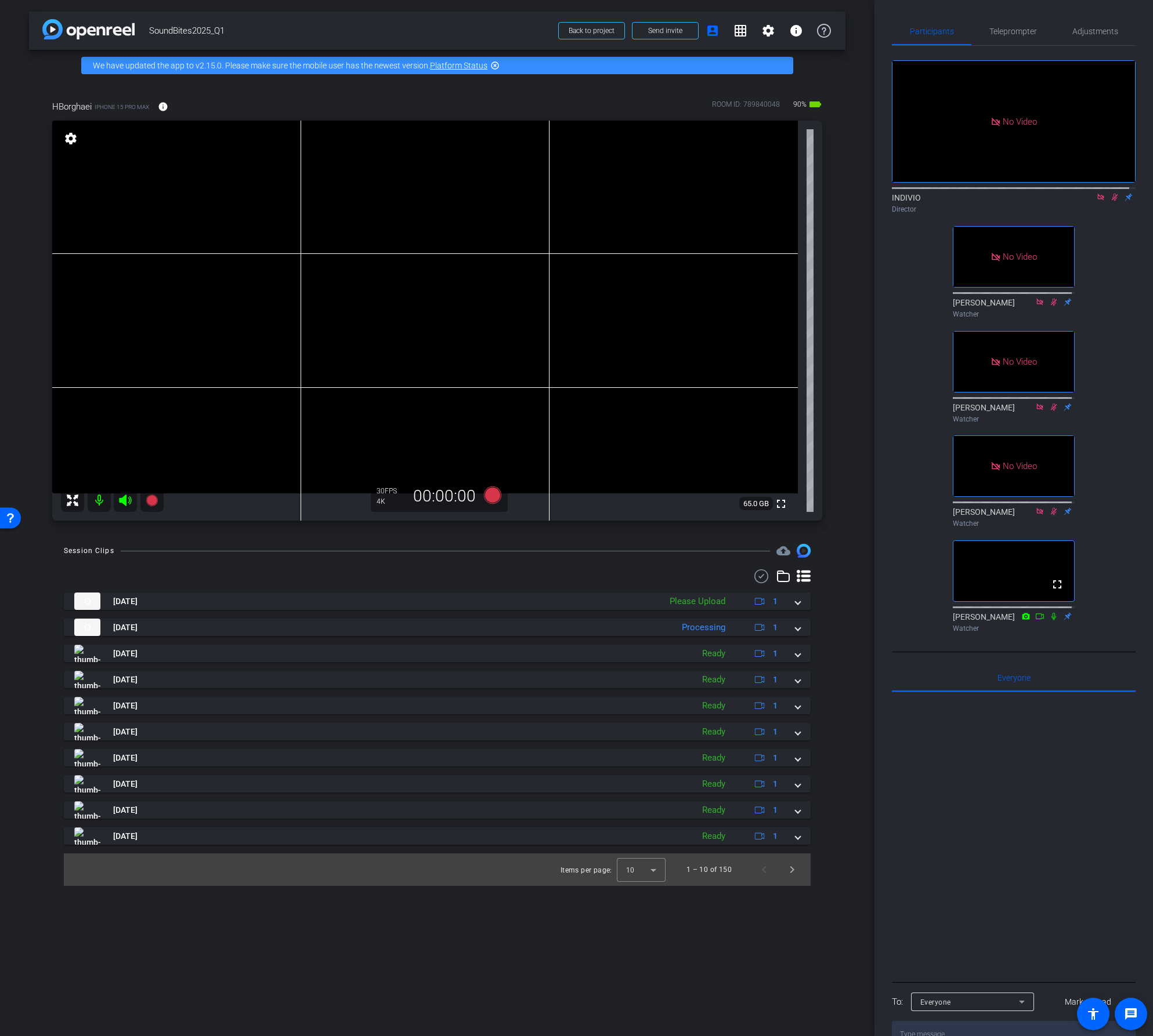
click at [1098, 201] on icon at bounding box center [1100, 197] width 10 height 8
click at [1098, 201] on icon at bounding box center [1101, 197] width 6 height 8
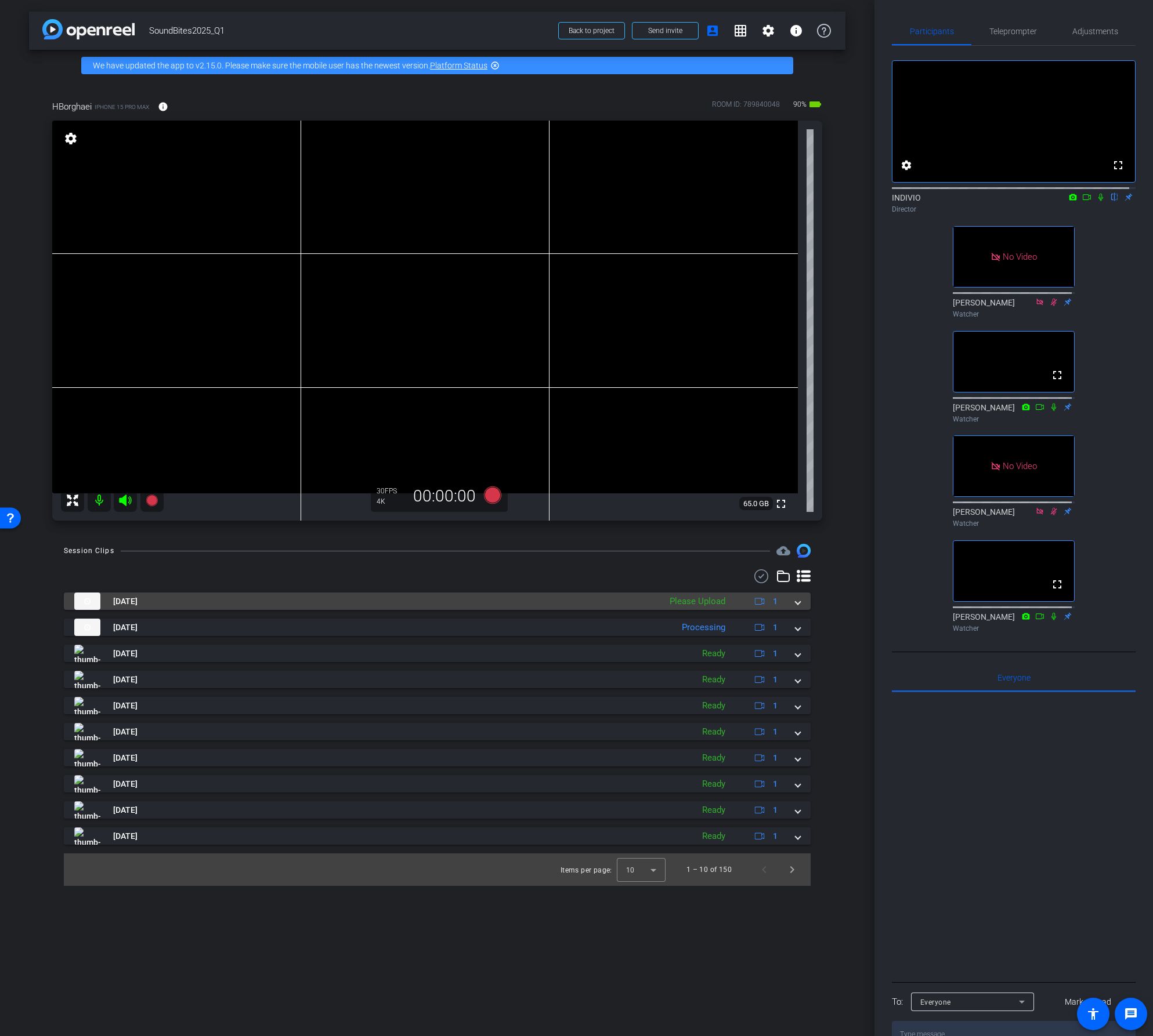
click at [798, 601] on span at bounding box center [797, 601] width 4 height 12
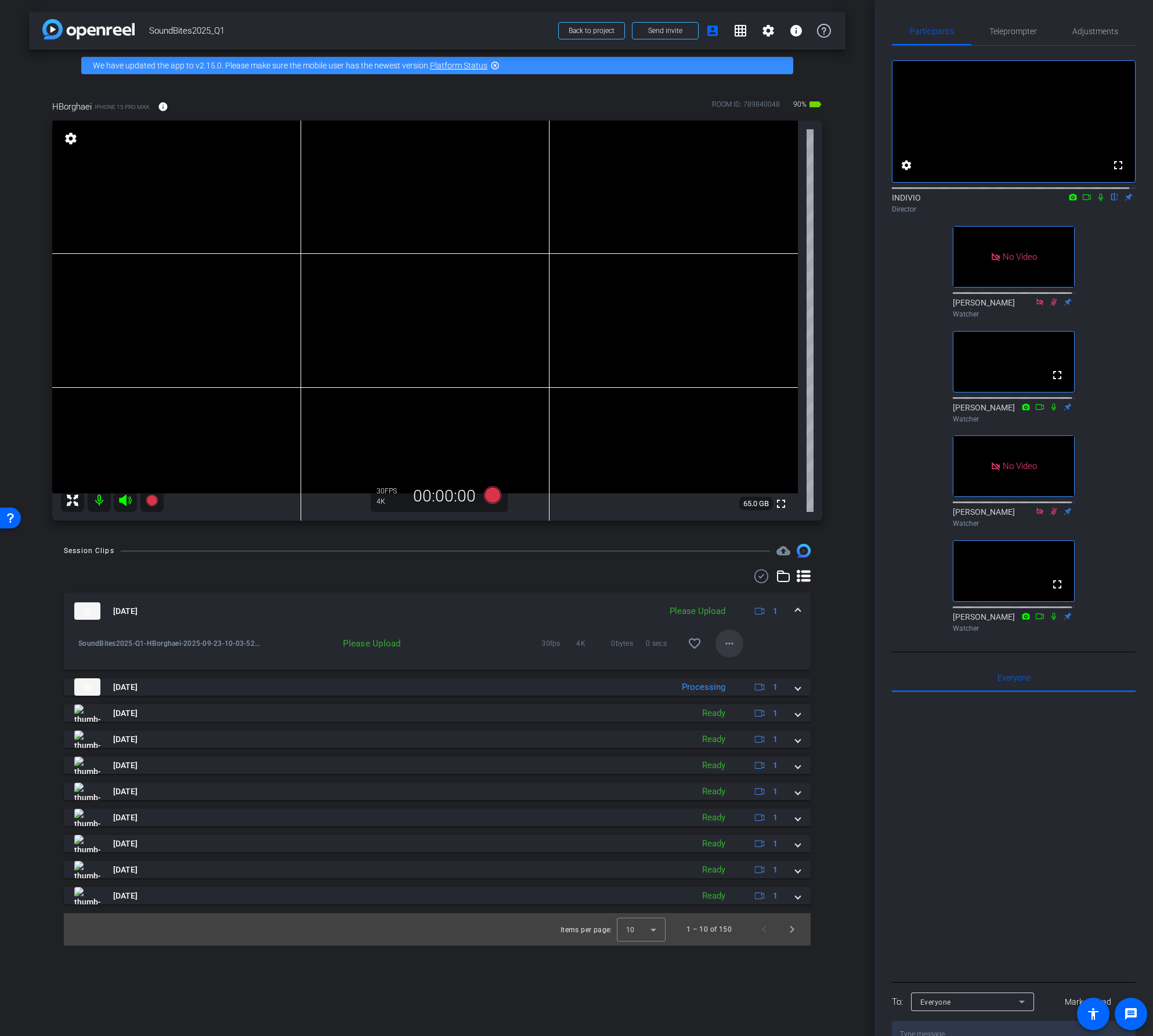
click at [729, 640] on mat-icon "more_horiz" at bounding box center [730, 644] width 14 height 14
click at [732, 669] on span "Upload" at bounding box center [747, 668] width 46 height 14
click at [798, 613] on span at bounding box center [797, 611] width 4 height 12
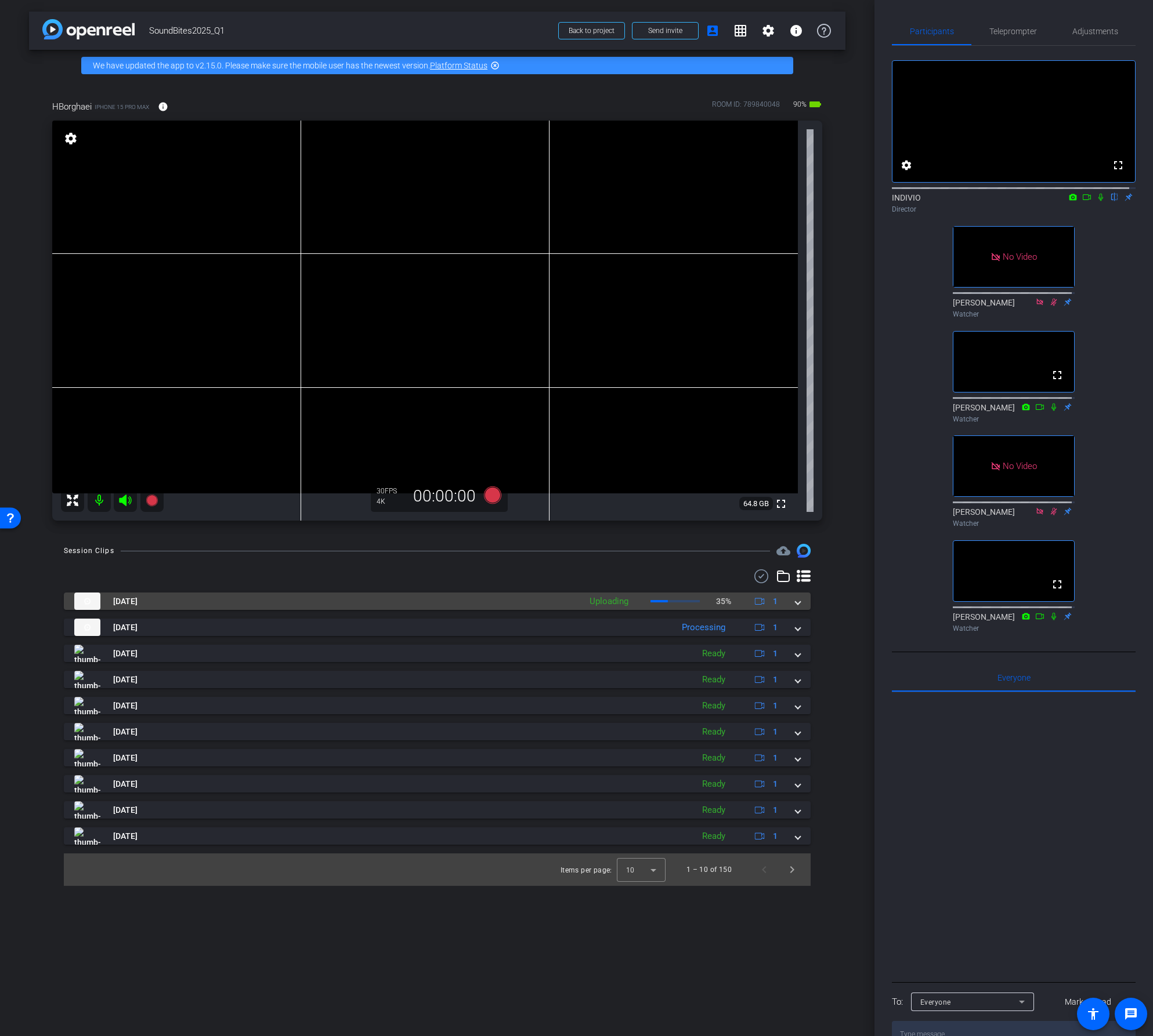
click at [796, 599] on span at bounding box center [797, 601] width 4 height 12
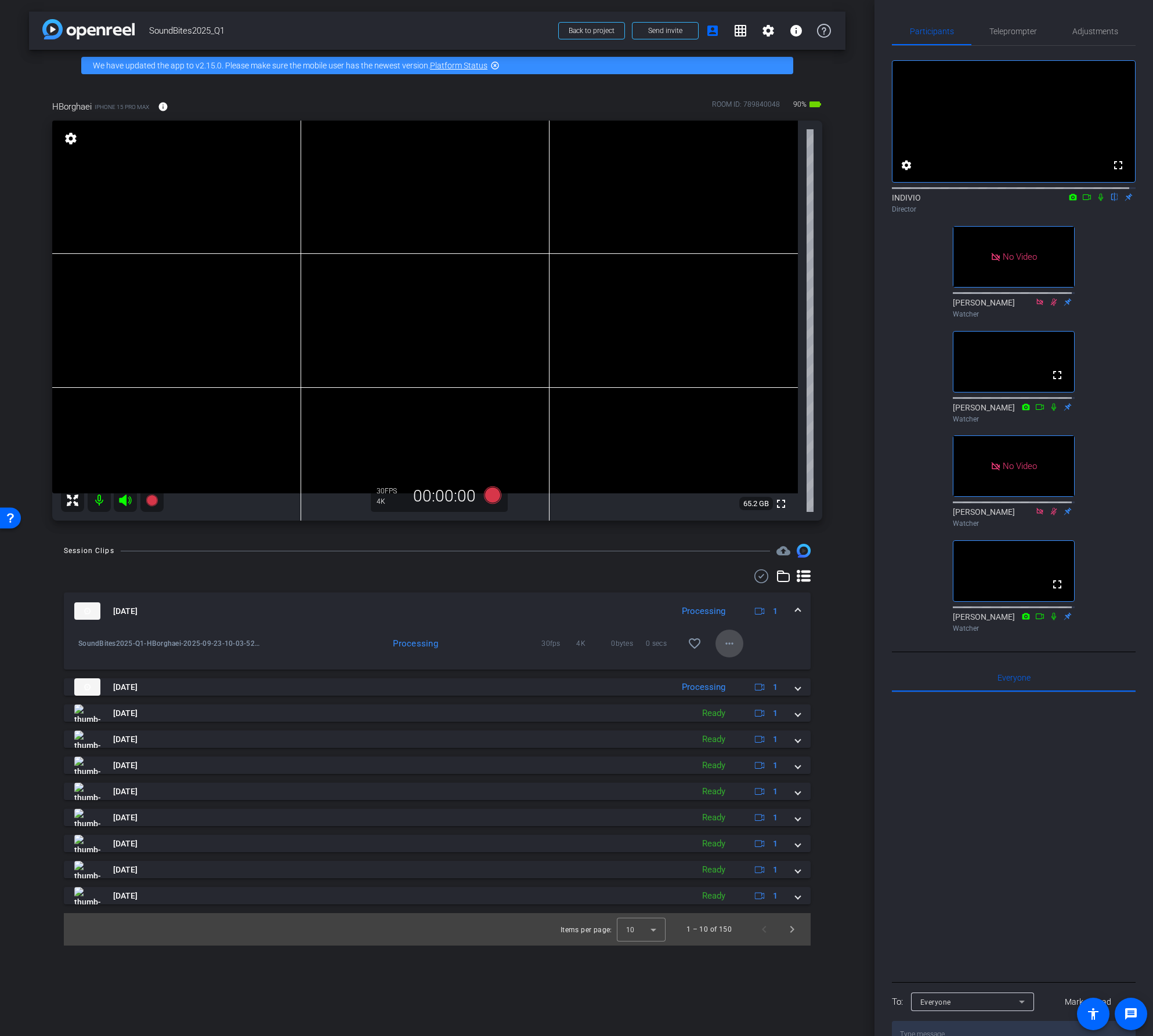
click at [731, 644] on mat-icon "more_horiz" at bounding box center [730, 644] width 14 height 14
click at [732, 667] on span "Download Original" at bounding box center [767, 668] width 85 height 14
click at [799, 610] on span at bounding box center [797, 611] width 4 height 12
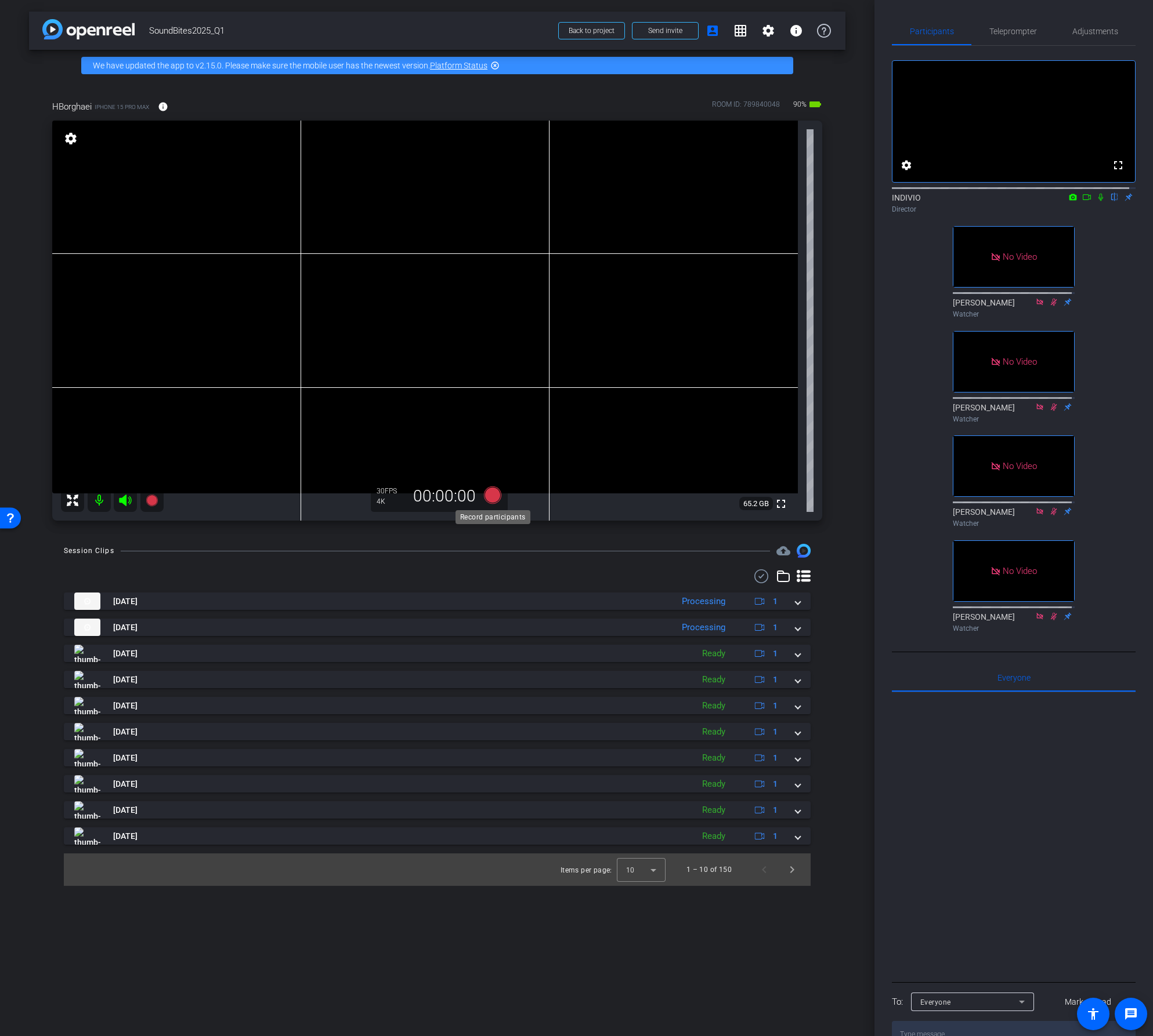
click at [491, 494] on icon at bounding box center [492, 495] width 17 height 17
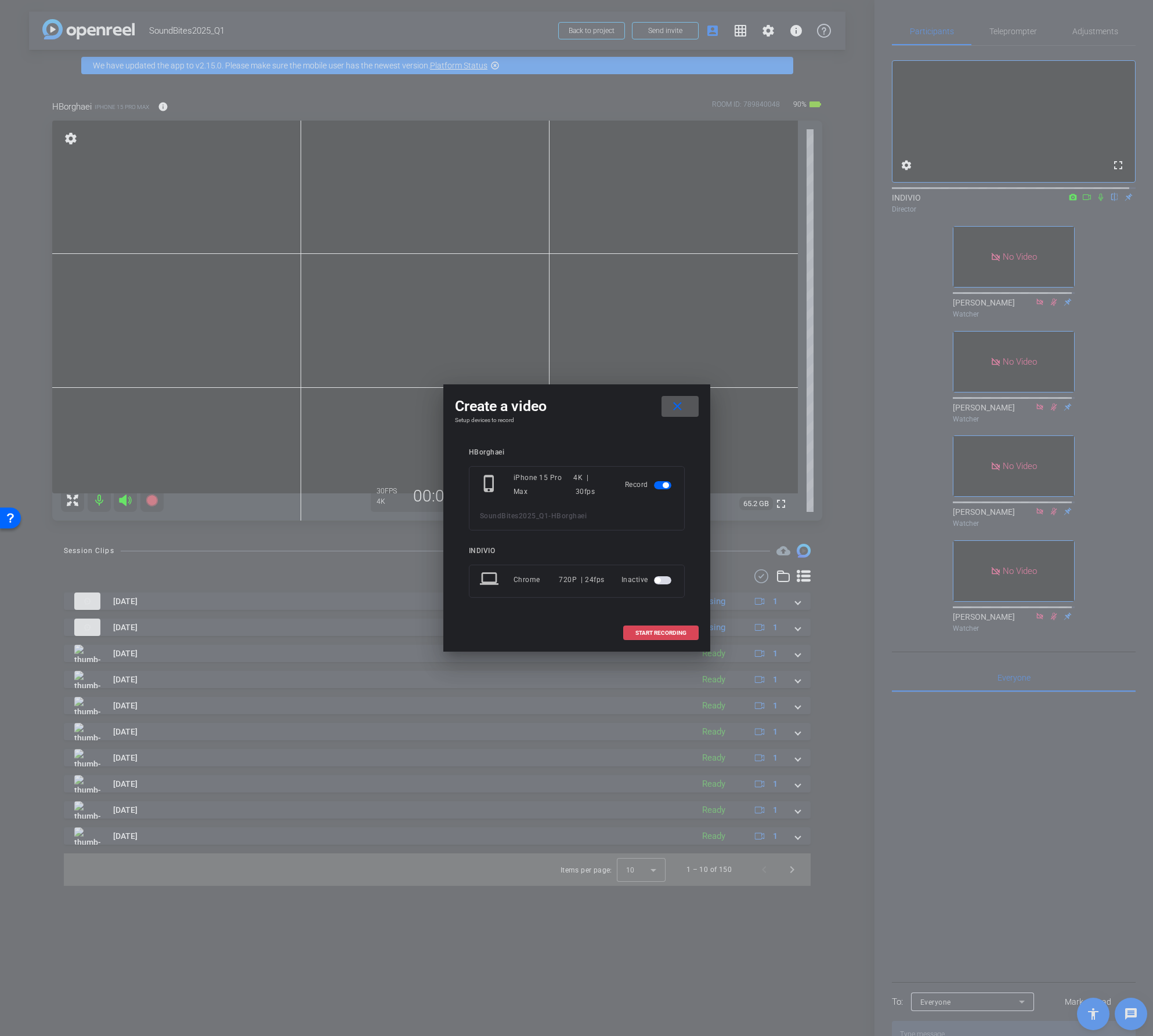
click at [658, 632] on span "START RECORDING" at bounding box center [661, 633] width 51 height 6
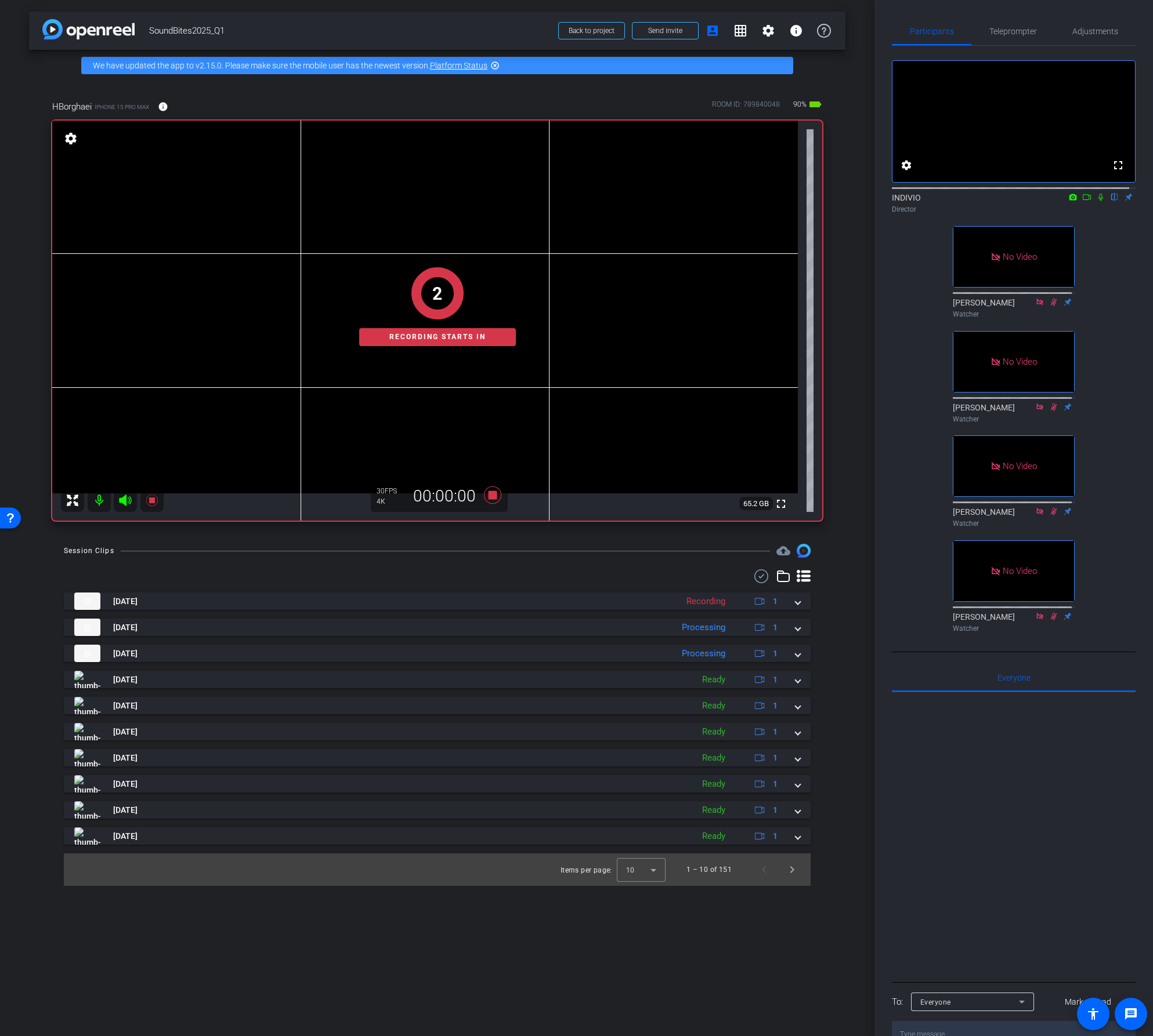
click at [1082, 201] on icon at bounding box center [1087, 197] width 10 height 8
click at [1112, 201] on icon at bounding box center [1114, 197] width 4 height 8
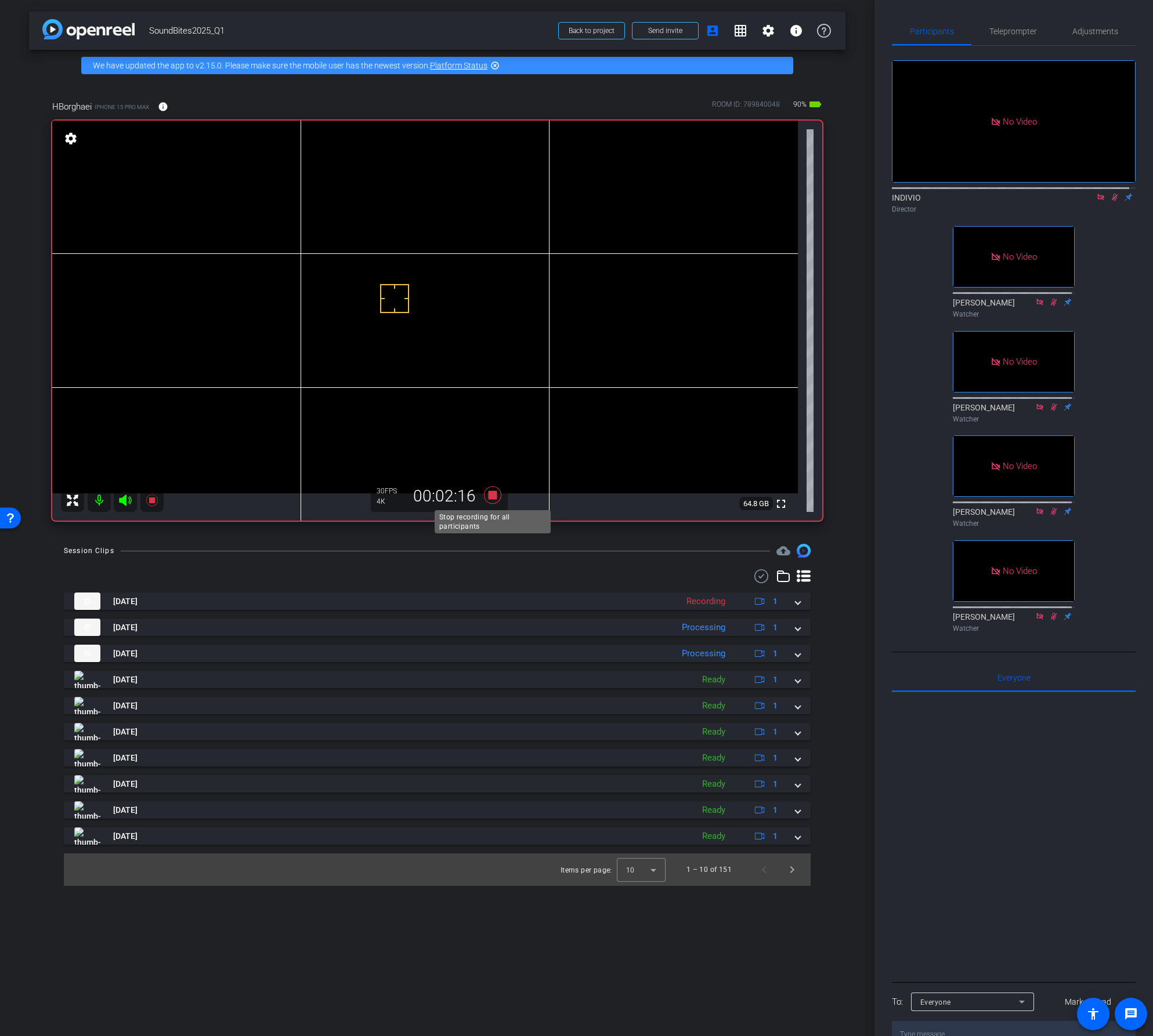
click at [492, 494] on icon at bounding box center [492, 495] width 17 height 17
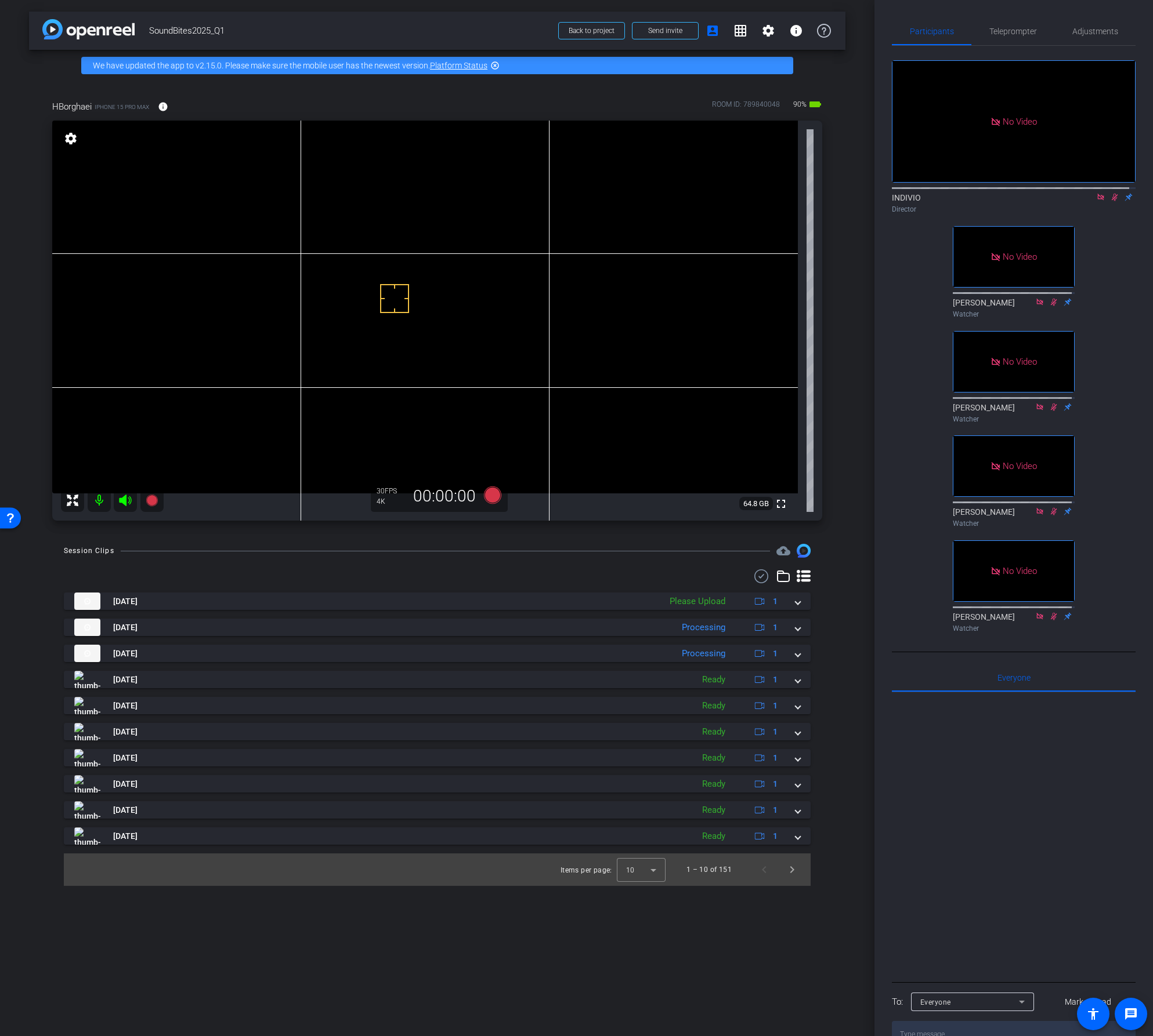
click at [1096, 201] on icon at bounding box center [1100, 197] width 10 height 8
click at [1098, 201] on icon at bounding box center [1101, 197] width 6 height 8
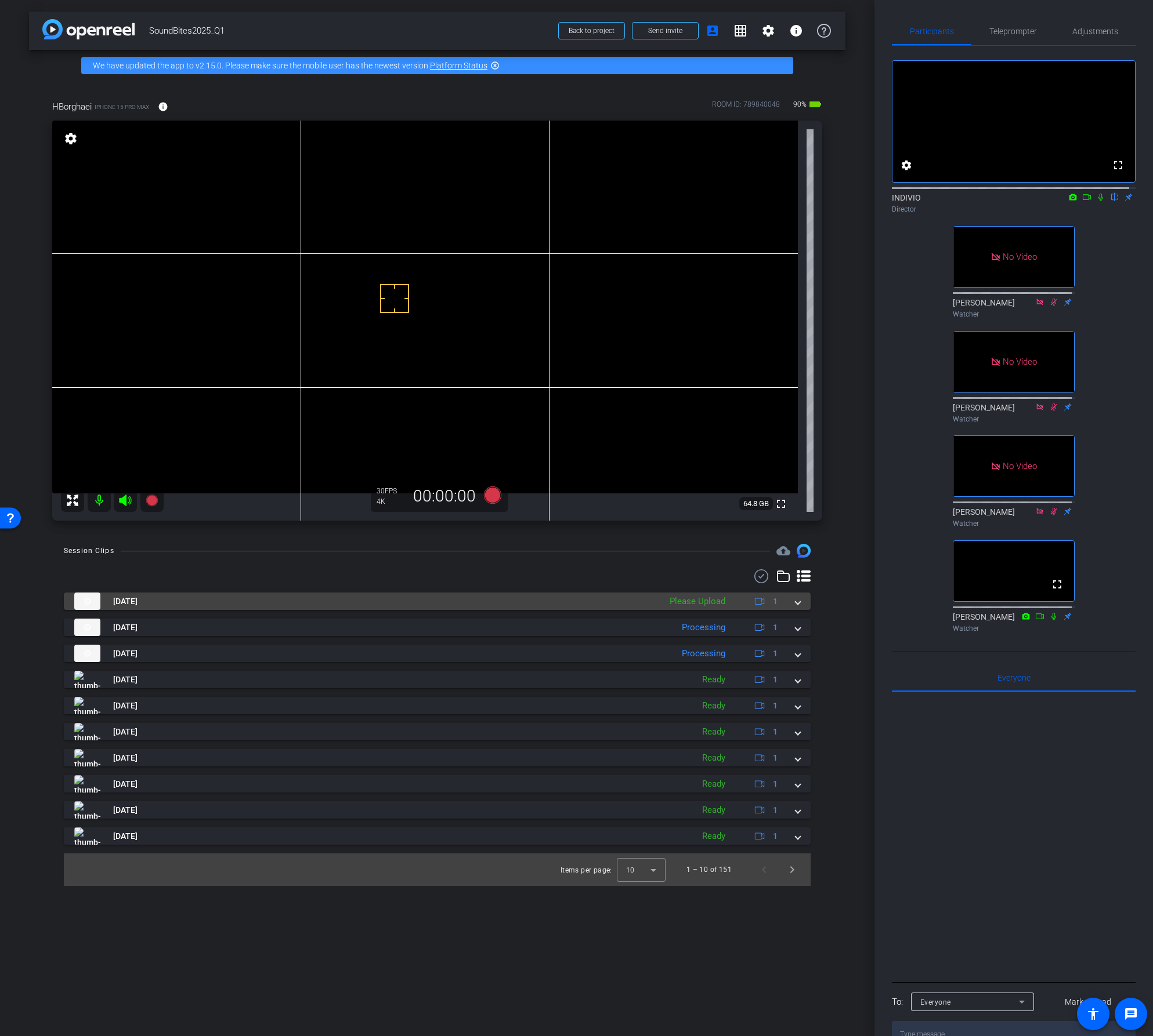
click at [801, 603] on mat-expansion-panel-header "Sep 23, 2025 Please Upload 1" at bounding box center [437, 601] width 747 height 17
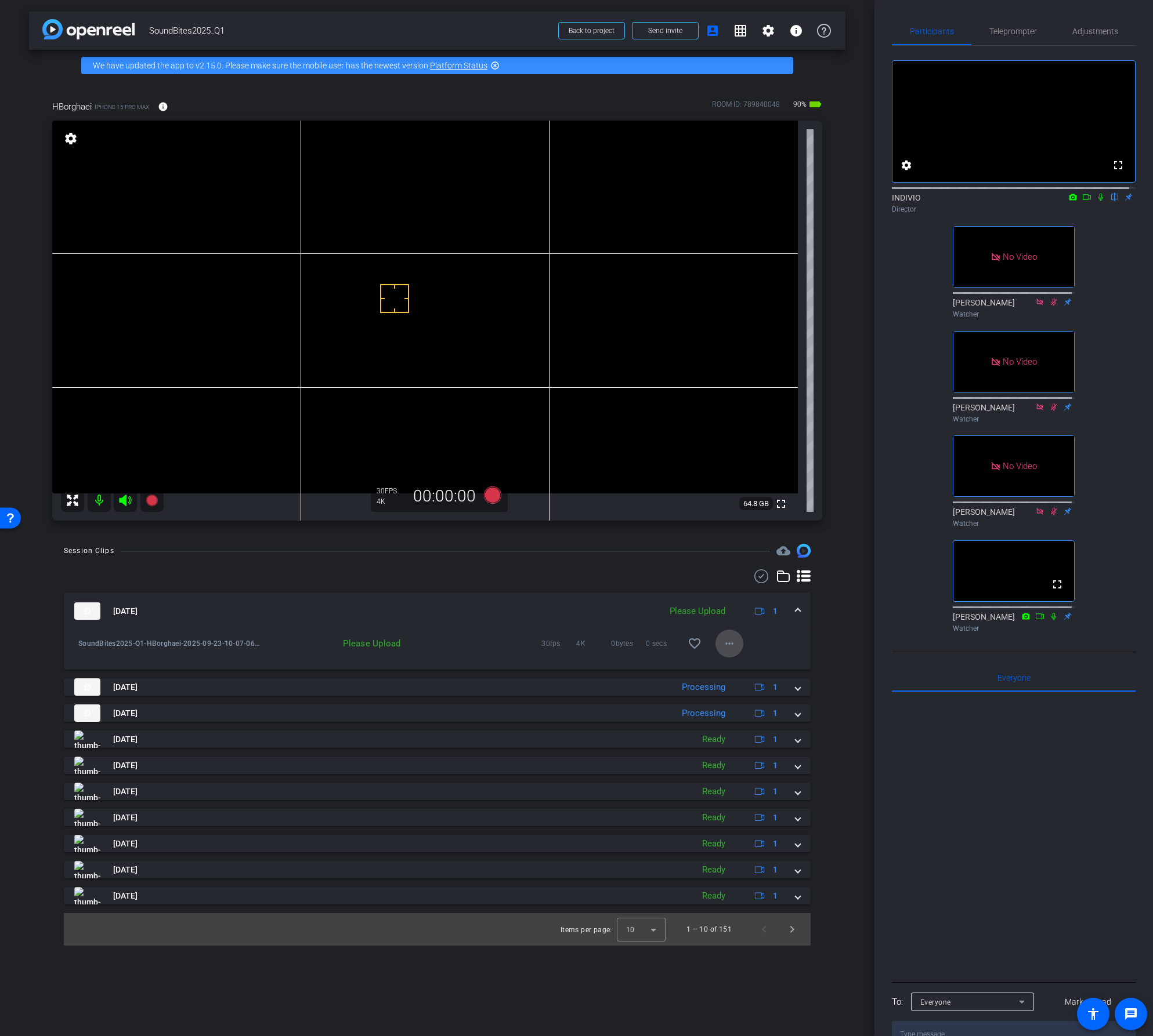
click at [732, 645] on mat-icon "more_horiz" at bounding box center [730, 644] width 14 height 14
click at [736, 666] on span "Upload" at bounding box center [747, 668] width 46 height 14
click at [732, 646] on mat-icon "more_horiz" at bounding box center [730, 644] width 14 height 14
click at [725, 669] on span "Download Original" at bounding box center [767, 668] width 85 height 14
click at [797, 611] on span at bounding box center [797, 611] width 4 height 12
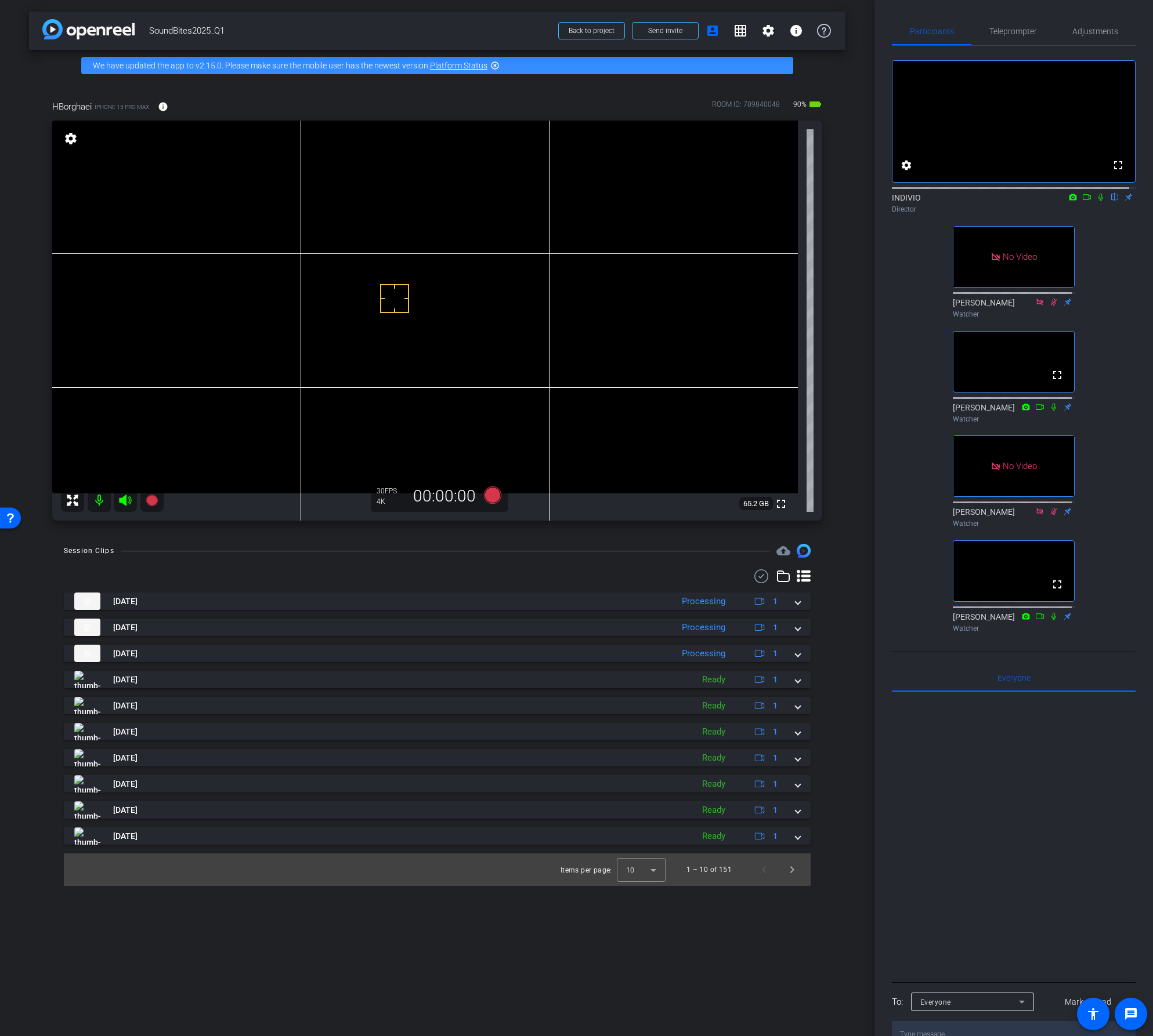
click at [654, 568] on div "Session Clips cloud_upload Sep 23, 2025 Processing 1 SoundBites2025-Q1-HBorghae…" at bounding box center [437, 715] width 816 height 342
click at [494, 495] on icon at bounding box center [492, 495] width 17 height 17
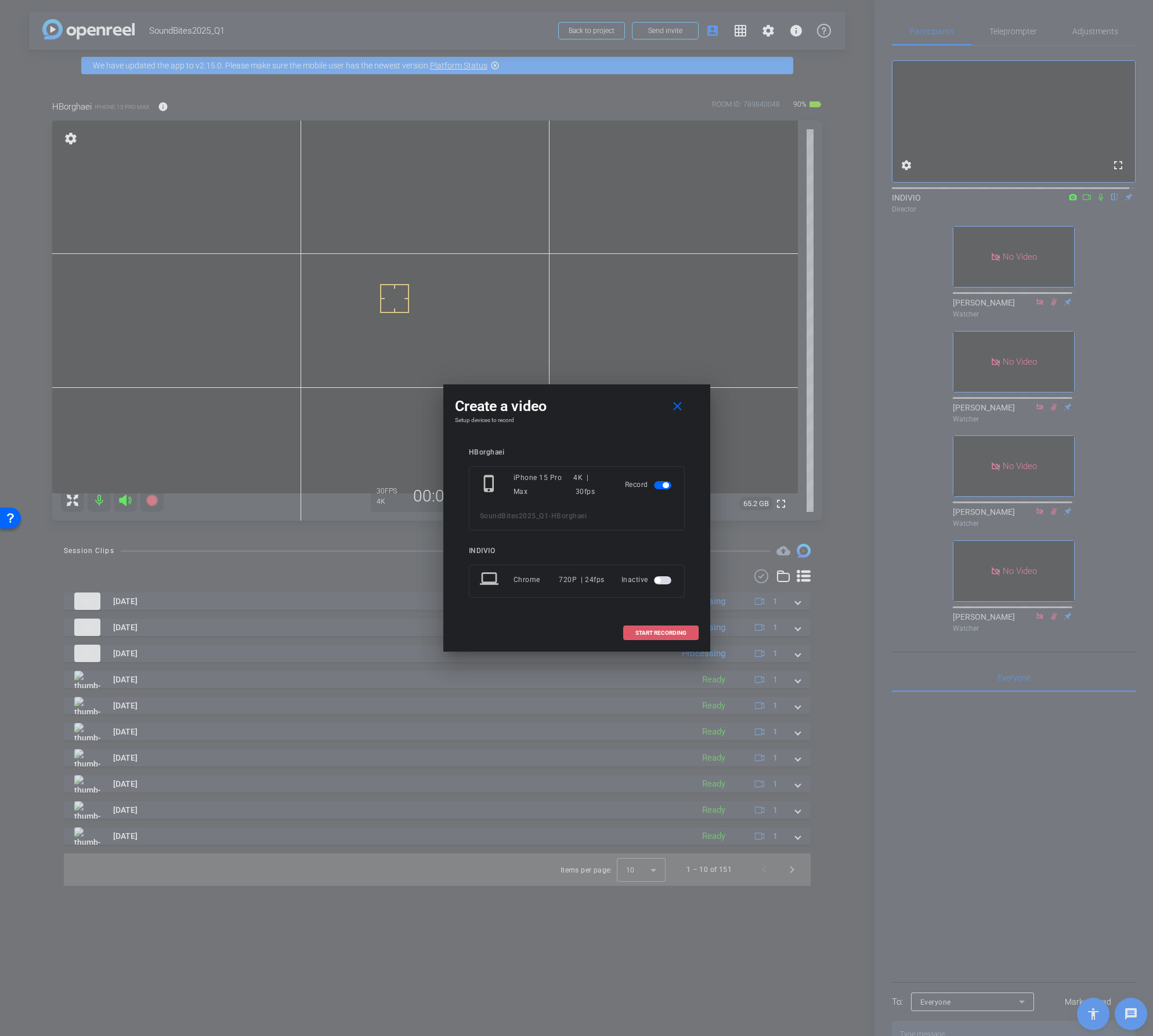
click at [651, 627] on span at bounding box center [661, 633] width 74 height 28
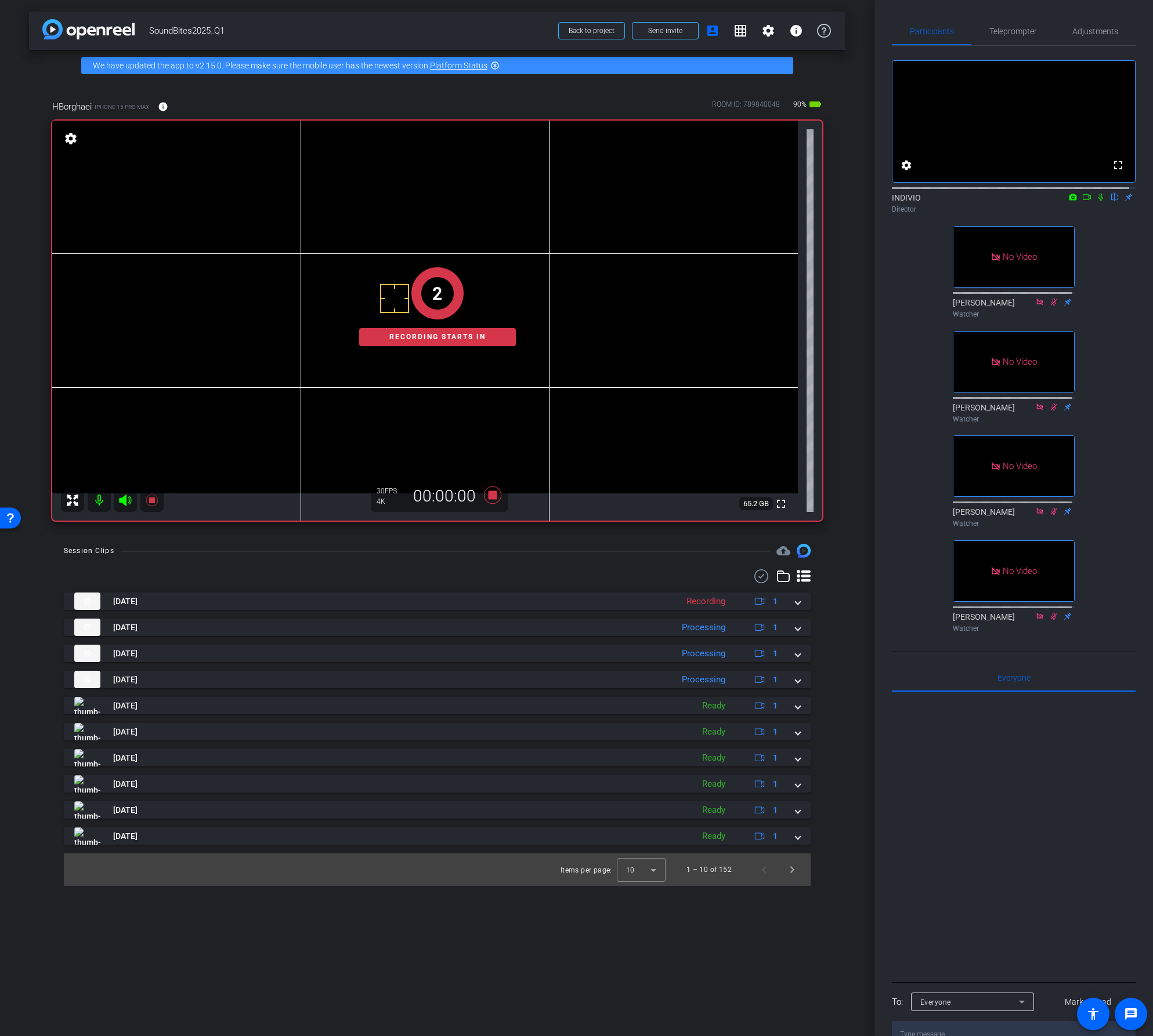
click at [1082, 201] on icon at bounding box center [1087, 197] width 10 height 8
click at [1110, 201] on icon at bounding box center [1114, 197] width 10 height 8
click at [493, 494] on icon at bounding box center [492, 495] width 17 height 17
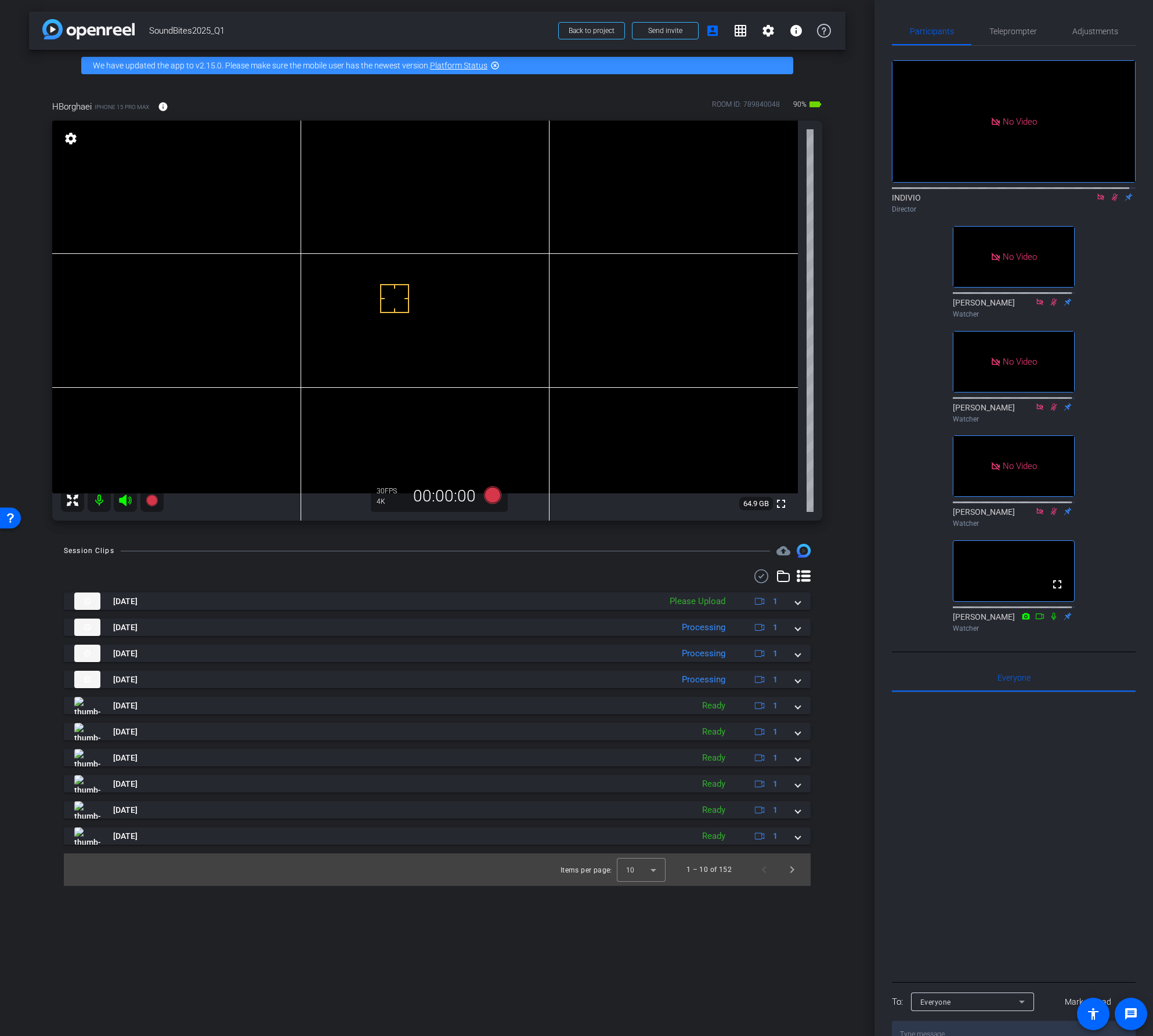
click at [1096, 201] on icon at bounding box center [1100, 197] width 10 height 8
click at [1098, 201] on icon at bounding box center [1101, 197] width 6 height 8
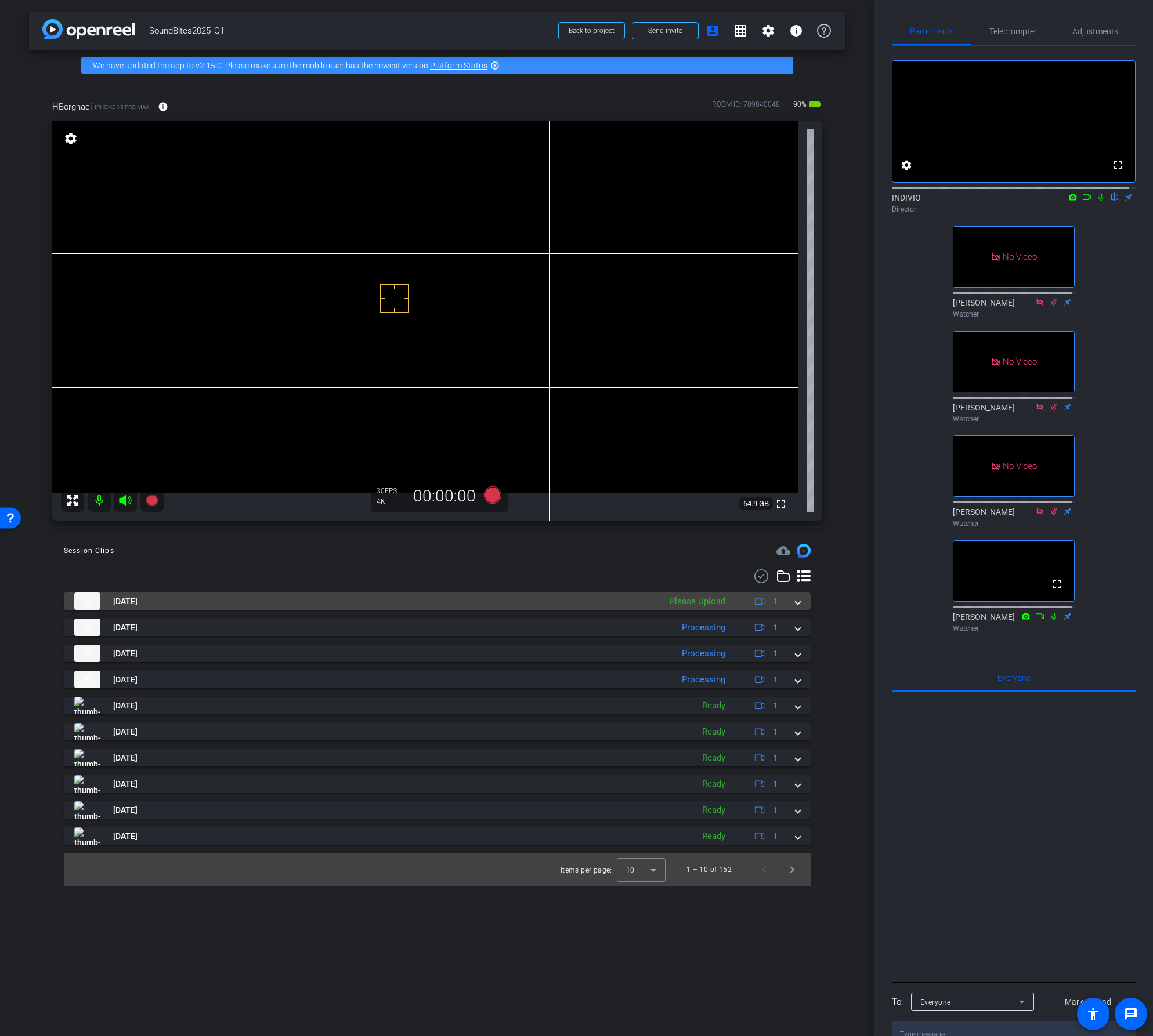
click at [799, 601] on span at bounding box center [797, 601] width 4 height 12
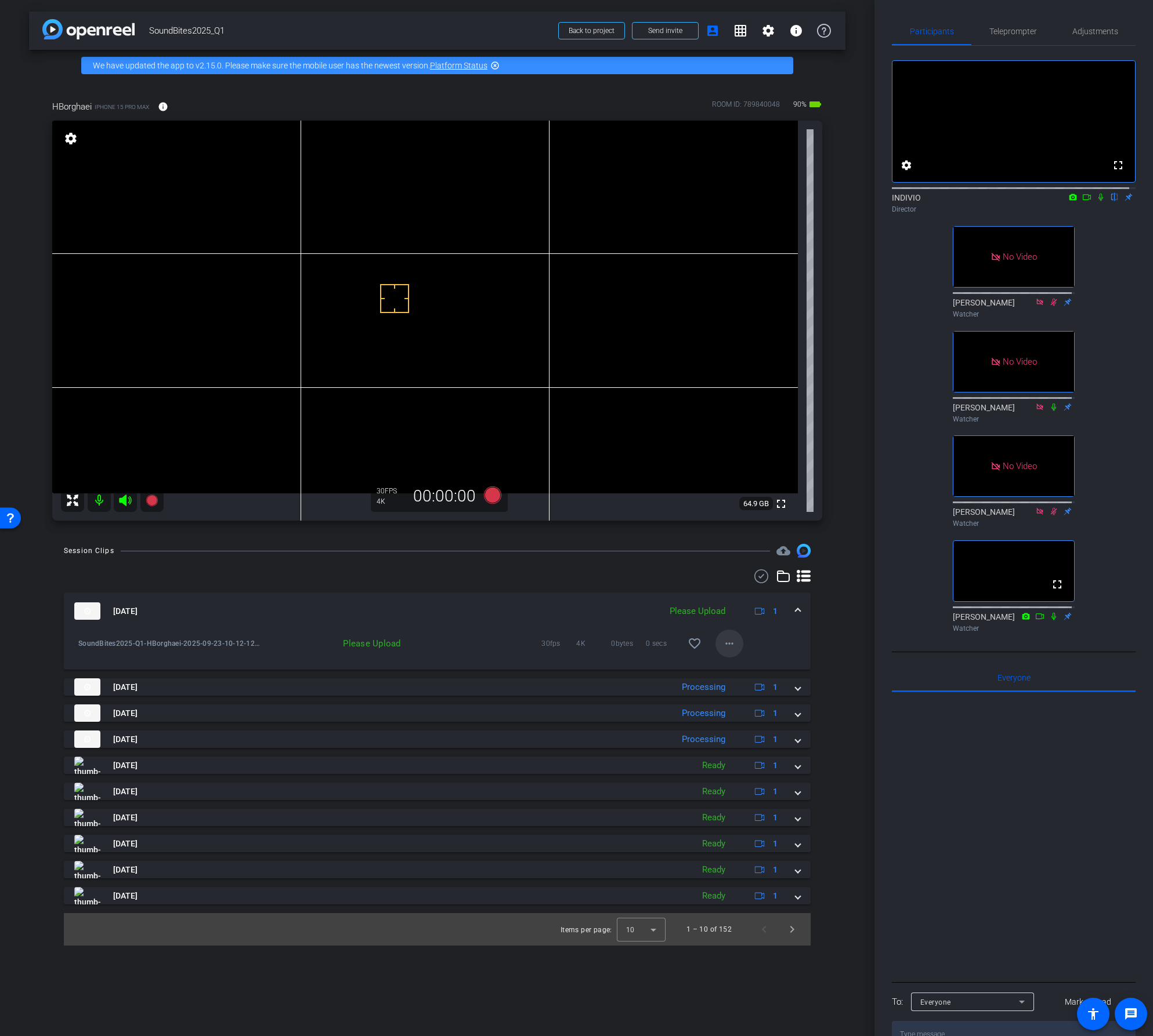
click at [723, 648] on mat-icon "more_horiz" at bounding box center [730, 644] width 14 height 14
click at [725, 666] on span "Upload" at bounding box center [747, 668] width 46 height 14
click at [732, 644] on mat-icon "more_horiz" at bounding box center [730, 644] width 14 height 14
click at [733, 670] on span "Download Original" at bounding box center [767, 668] width 85 height 14
click at [801, 610] on mat-expansion-panel-header "Sep 23, 2025 Processing 1" at bounding box center [437, 611] width 747 height 37
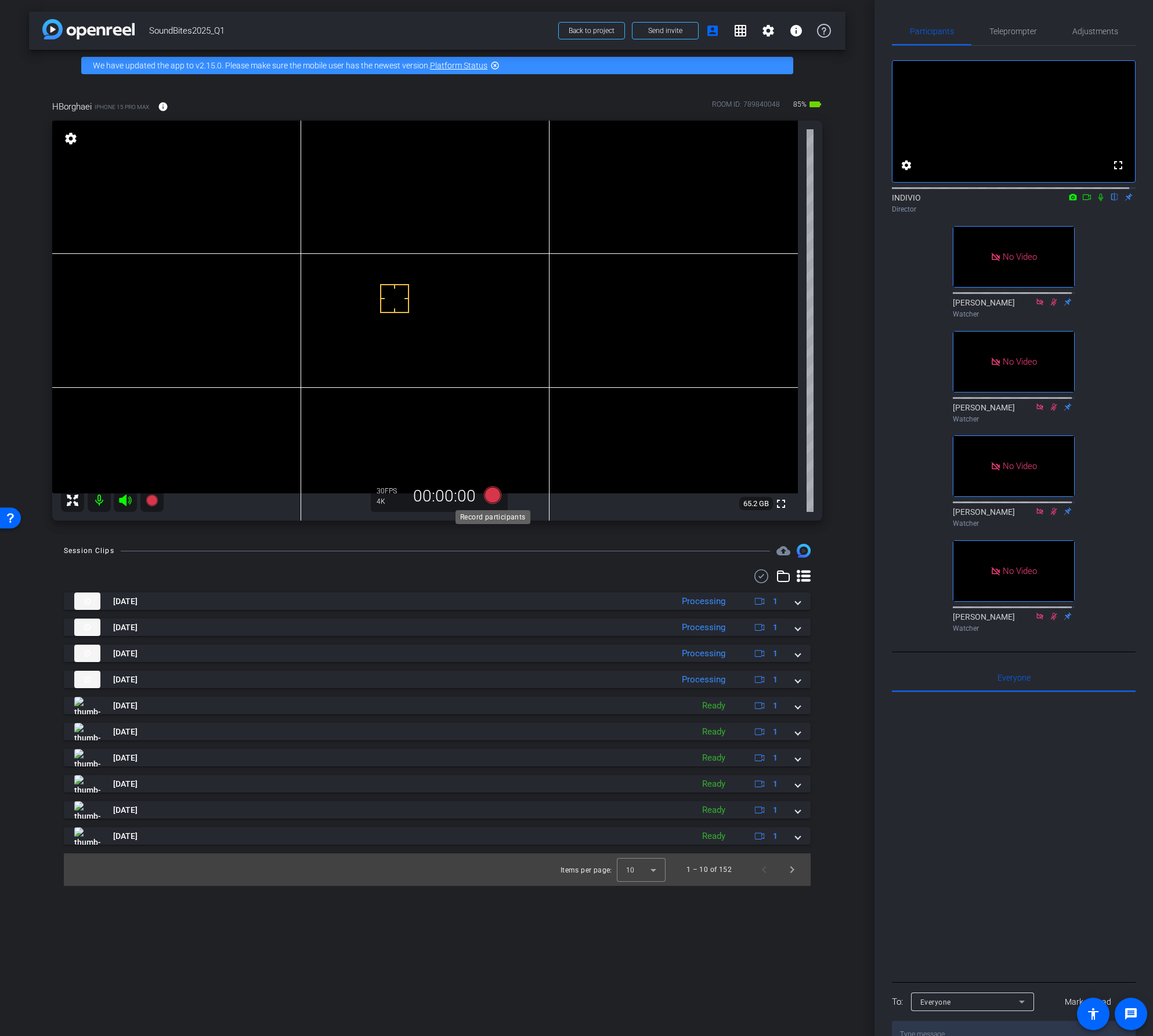
click at [494, 494] on icon at bounding box center [492, 495] width 17 height 17
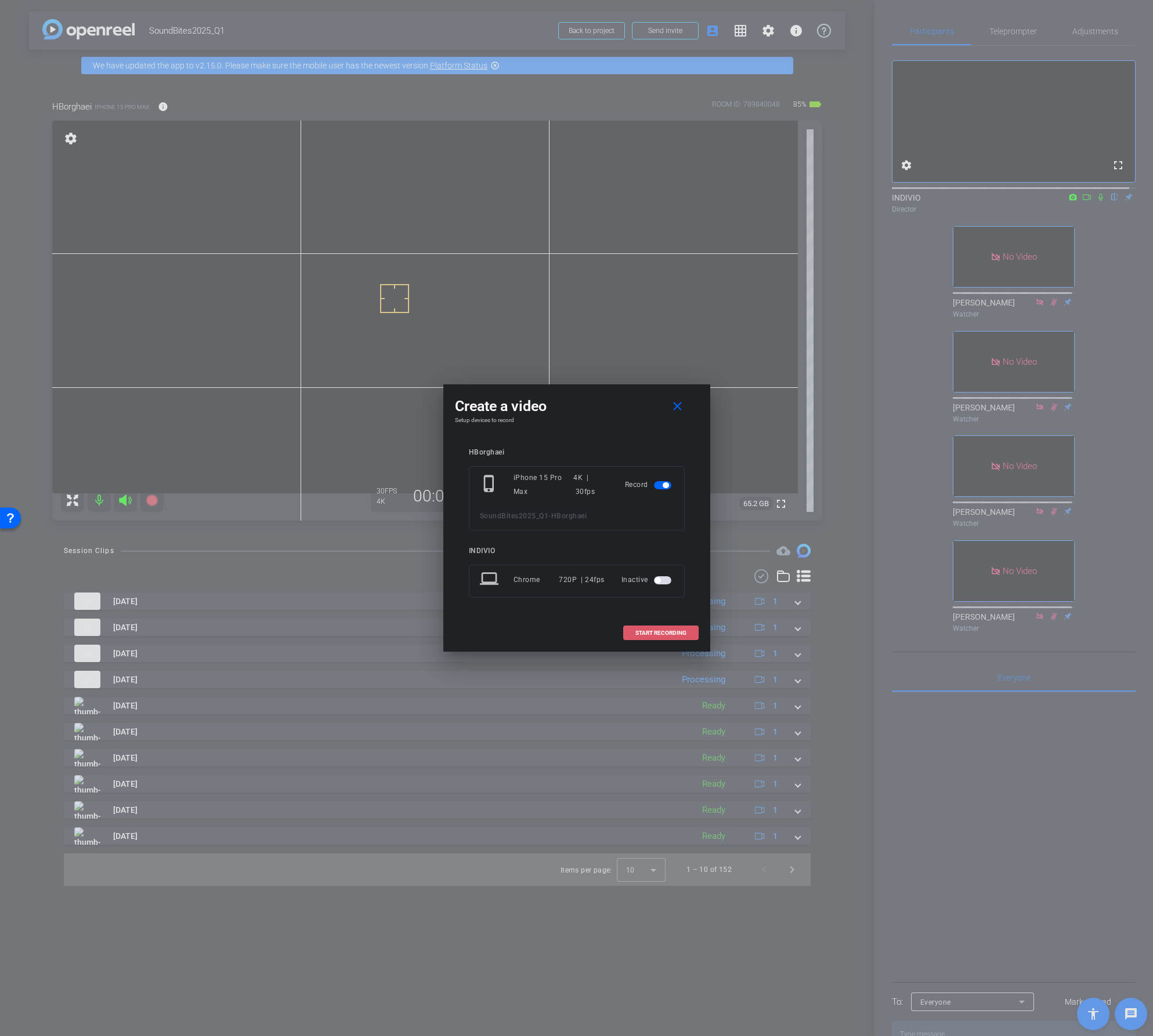
click at [655, 638] on span at bounding box center [661, 633] width 74 height 28
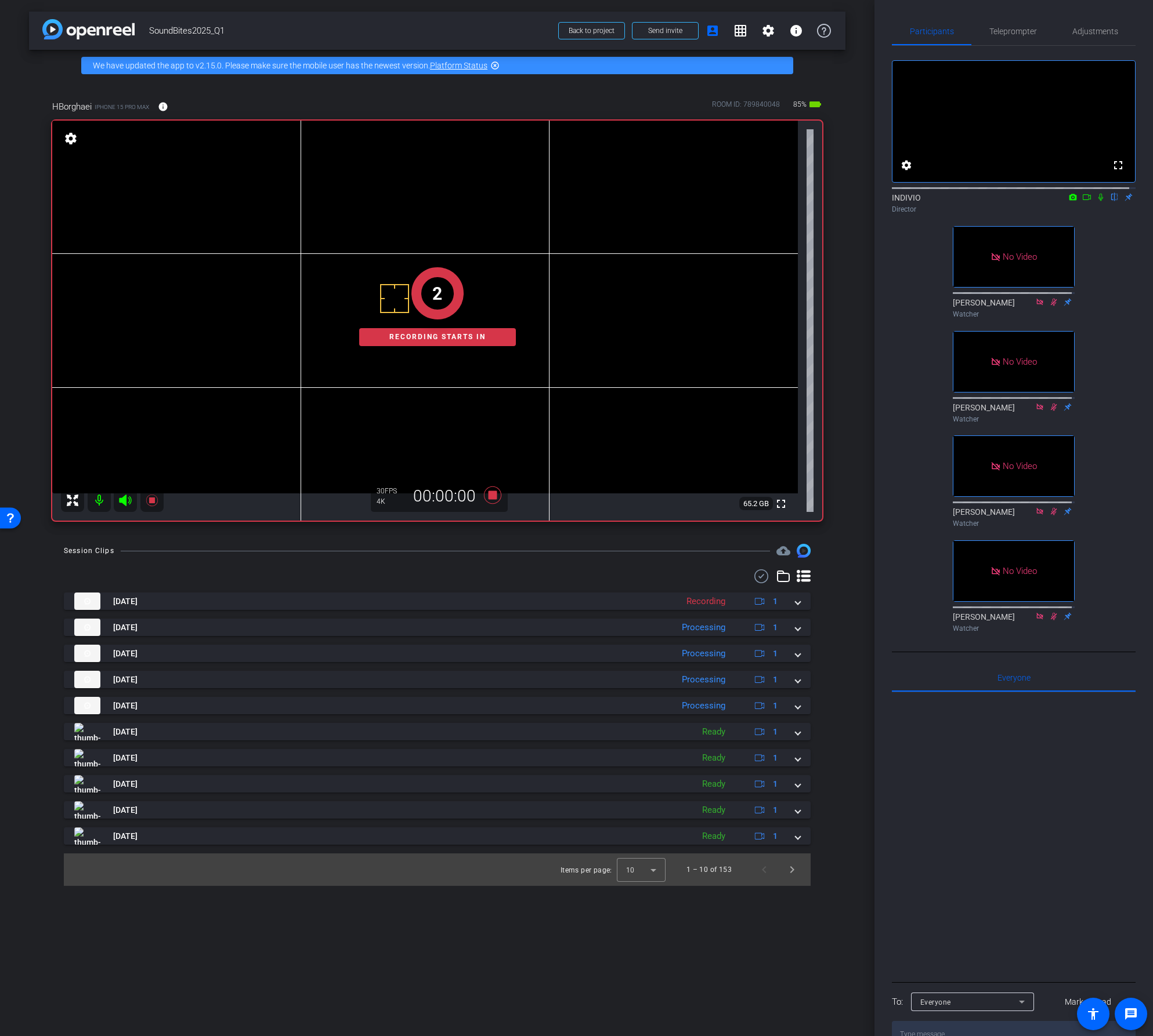
click at [1082, 201] on icon at bounding box center [1087, 197] width 10 height 8
click at [1110, 201] on icon at bounding box center [1114, 197] width 10 height 8
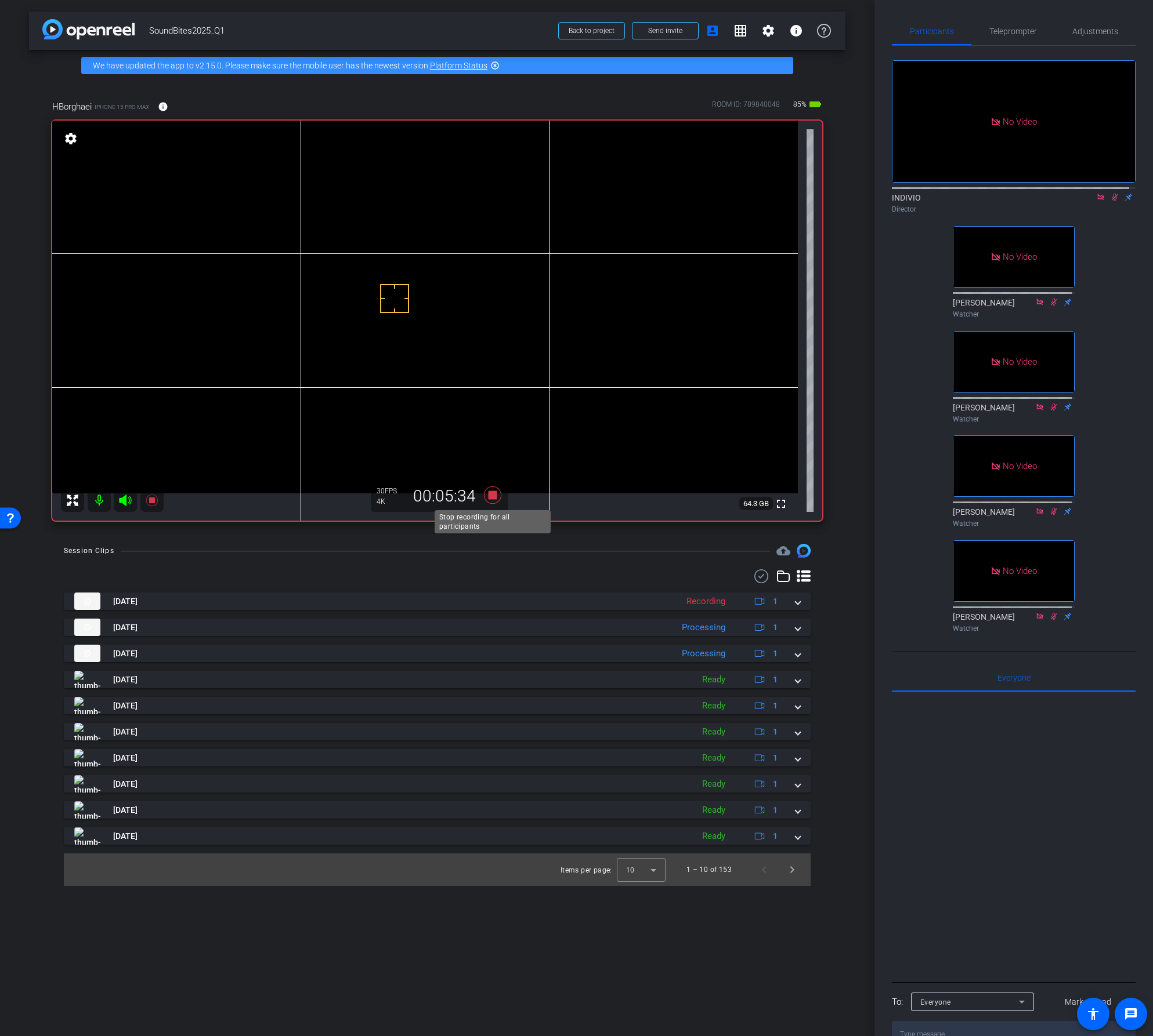
click at [493, 494] on icon at bounding box center [492, 495] width 17 height 17
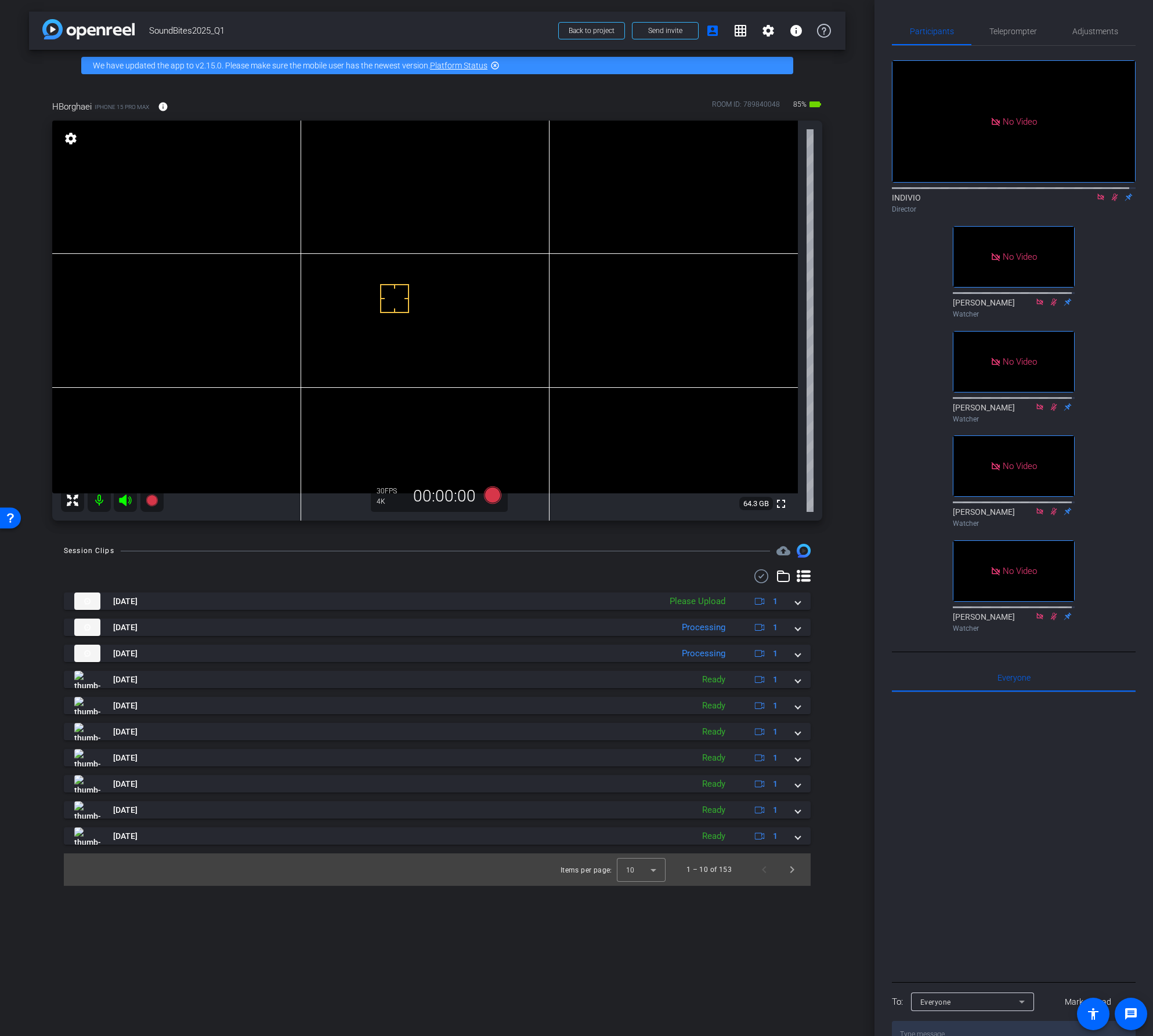
click at [1096, 201] on icon at bounding box center [1100, 197] width 10 height 8
click at [1096, 201] on icon at bounding box center [1100, 197] width 10 height 8
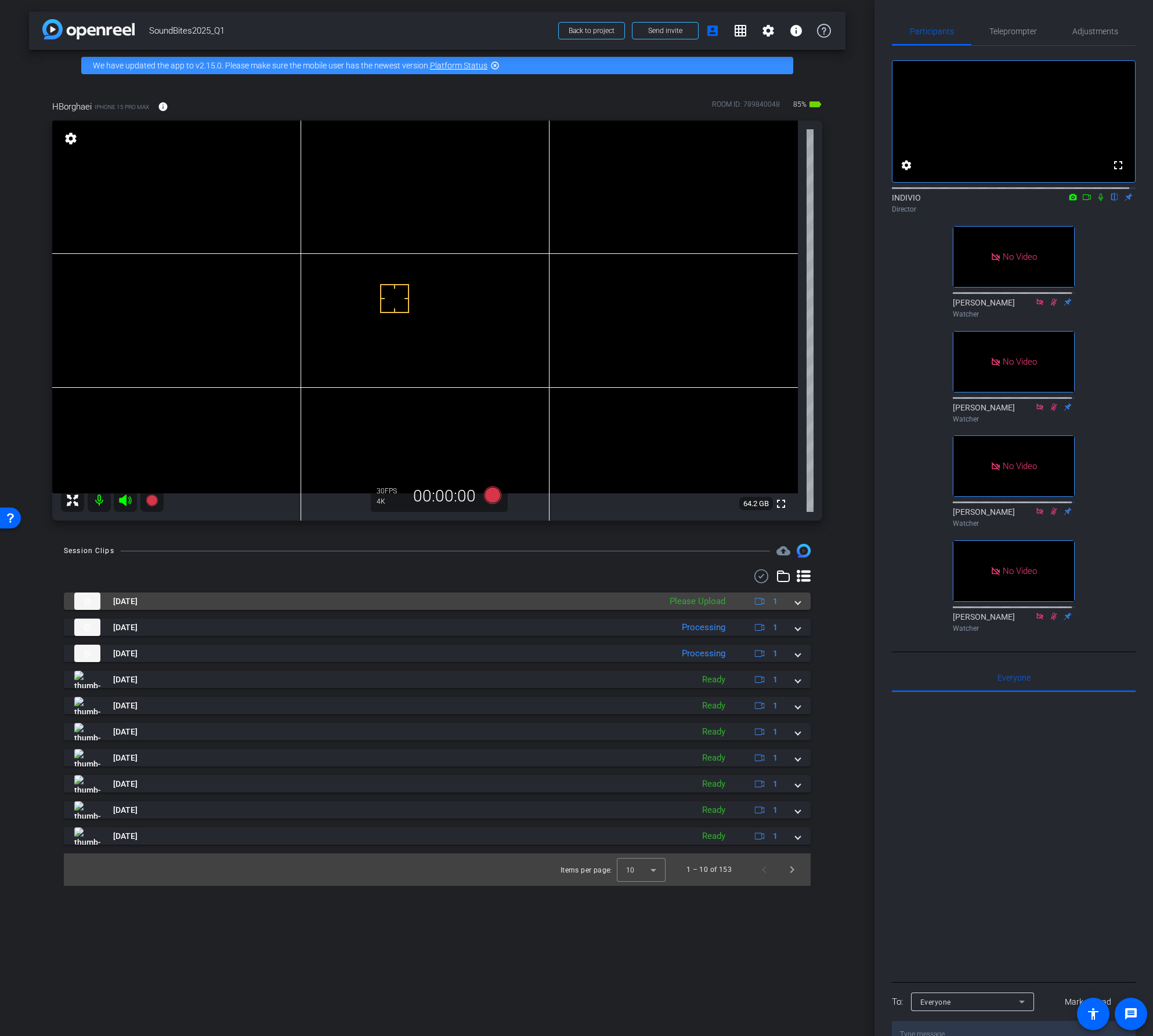
click at [800, 601] on span at bounding box center [797, 601] width 4 height 12
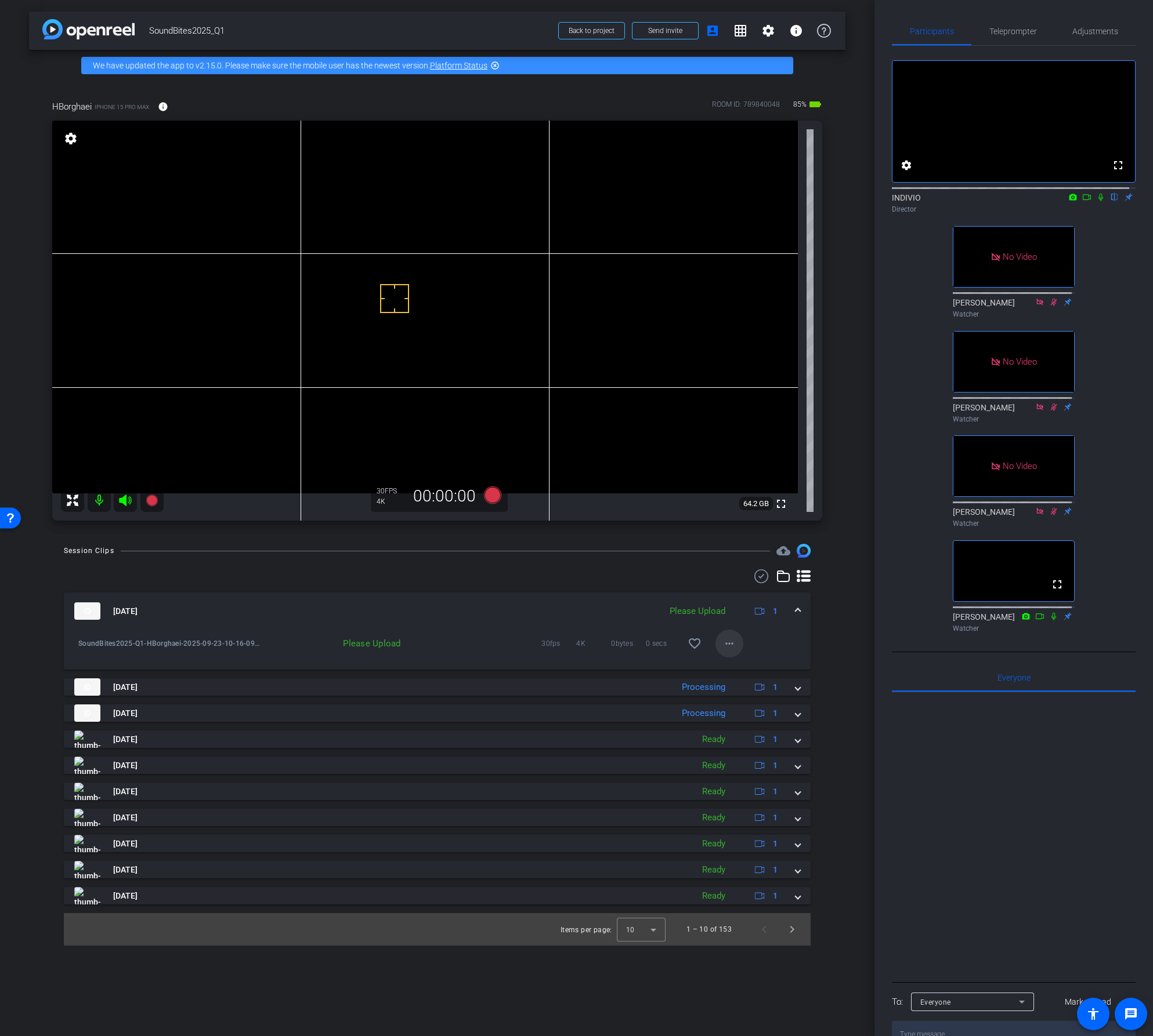
click at [732, 643] on mat-icon "more_horiz" at bounding box center [730, 644] width 14 height 14
click at [733, 667] on span "Upload" at bounding box center [747, 668] width 46 height 14
click at [730, 641] on mat-icon "more_horiz" at bounding box center [730, 644] width 14 height 14
click at [736, 667] on span "Download Original" at bounding box center [767, 668] width 85 height 14
